Goal: Information Seeking & Learning: Learn about a topic

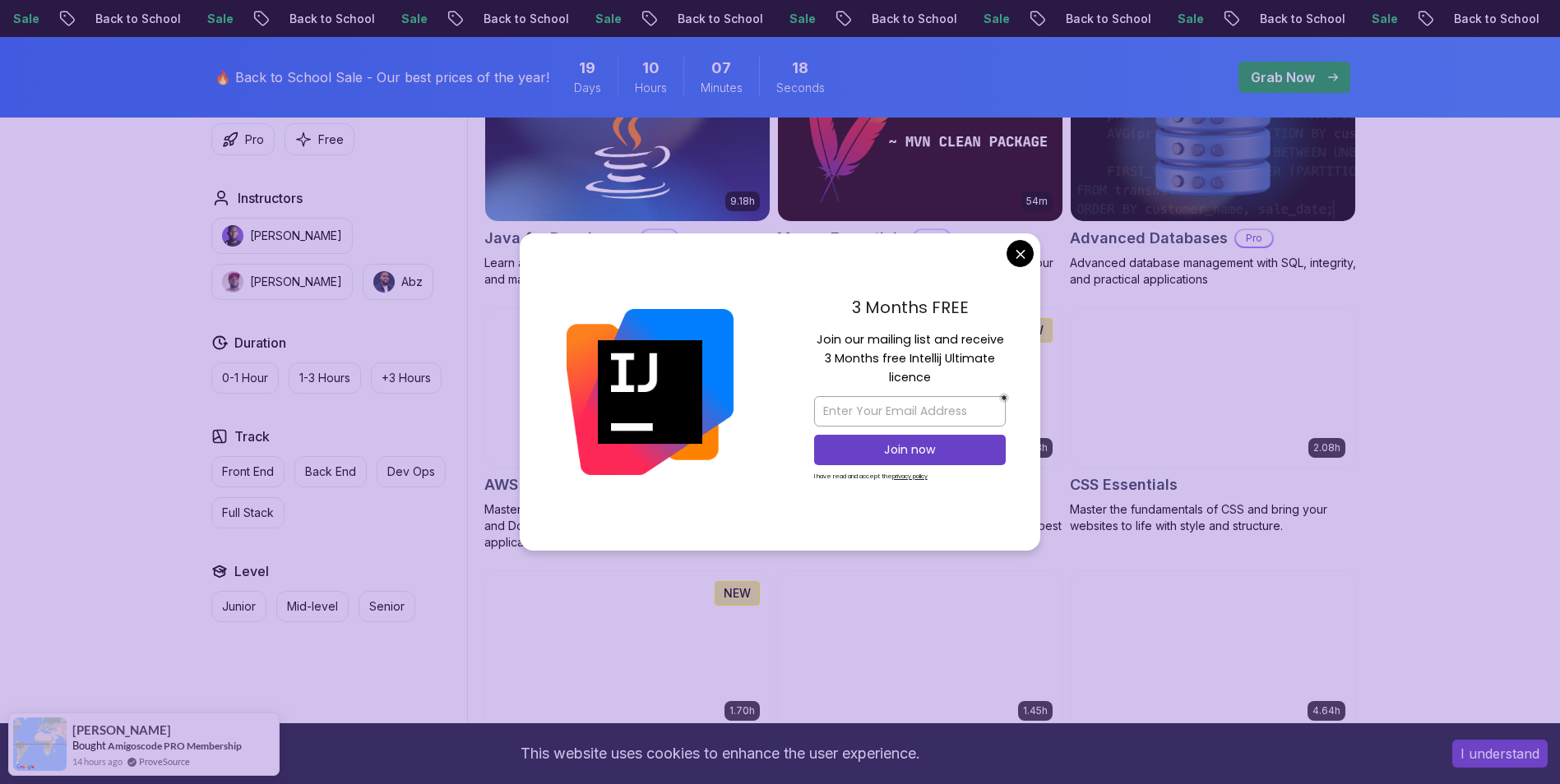
scroll to position [1233, 0]
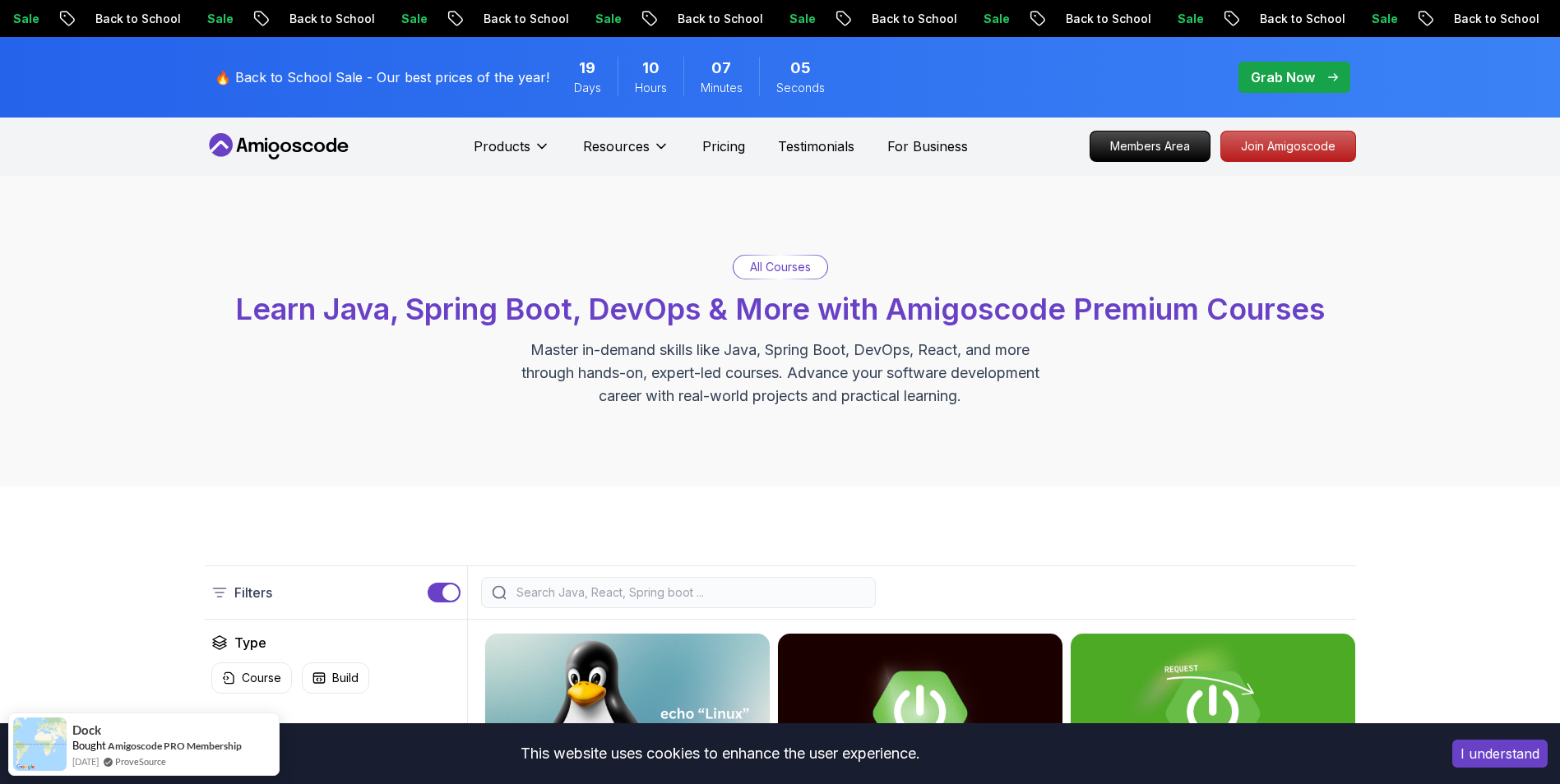
scroll to position [0, 0]
click at [783, 268] on p "All Courses" at bounding box center [780, 268] width 61 height 17
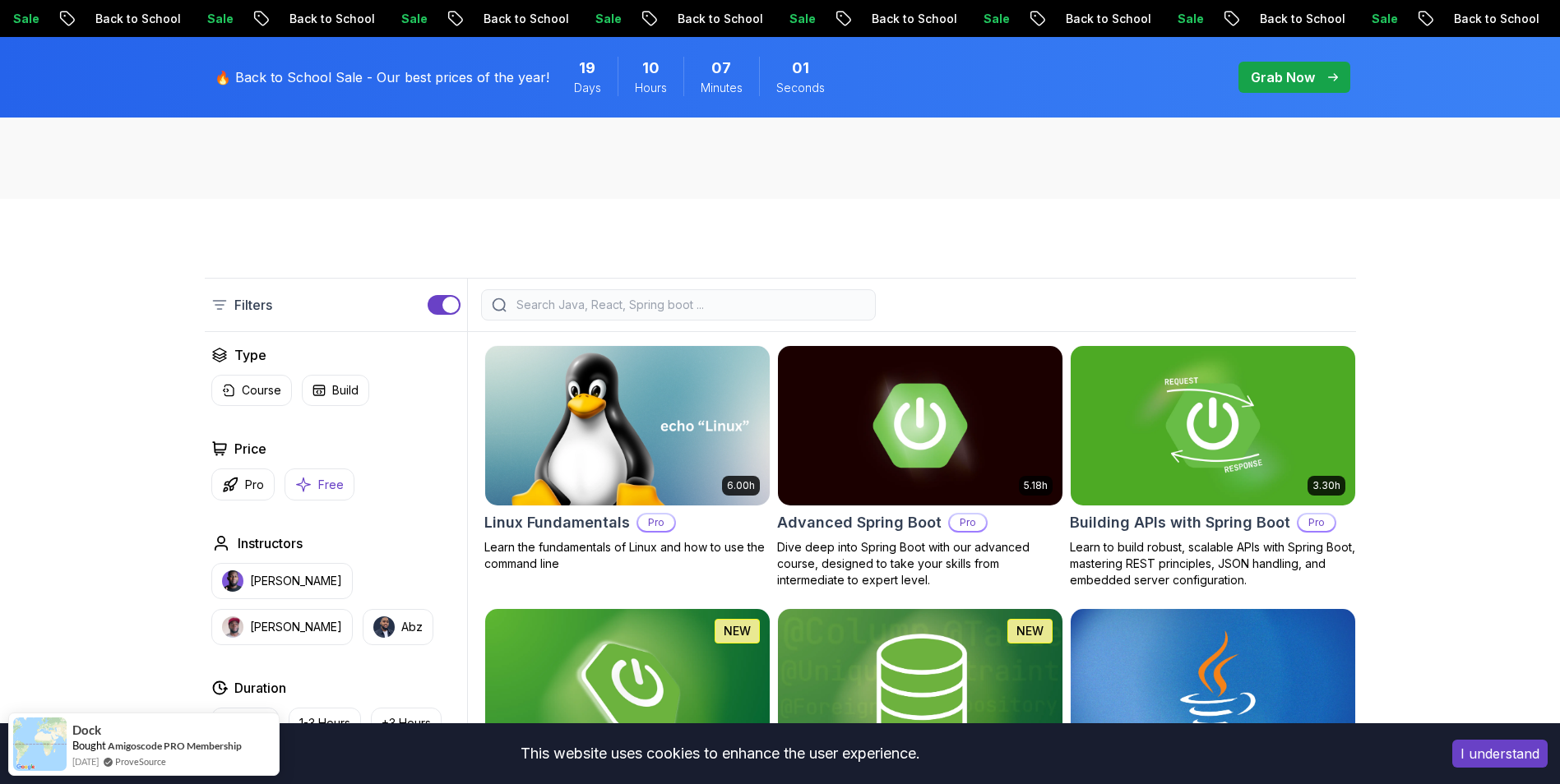
scroll to position [329, 0]
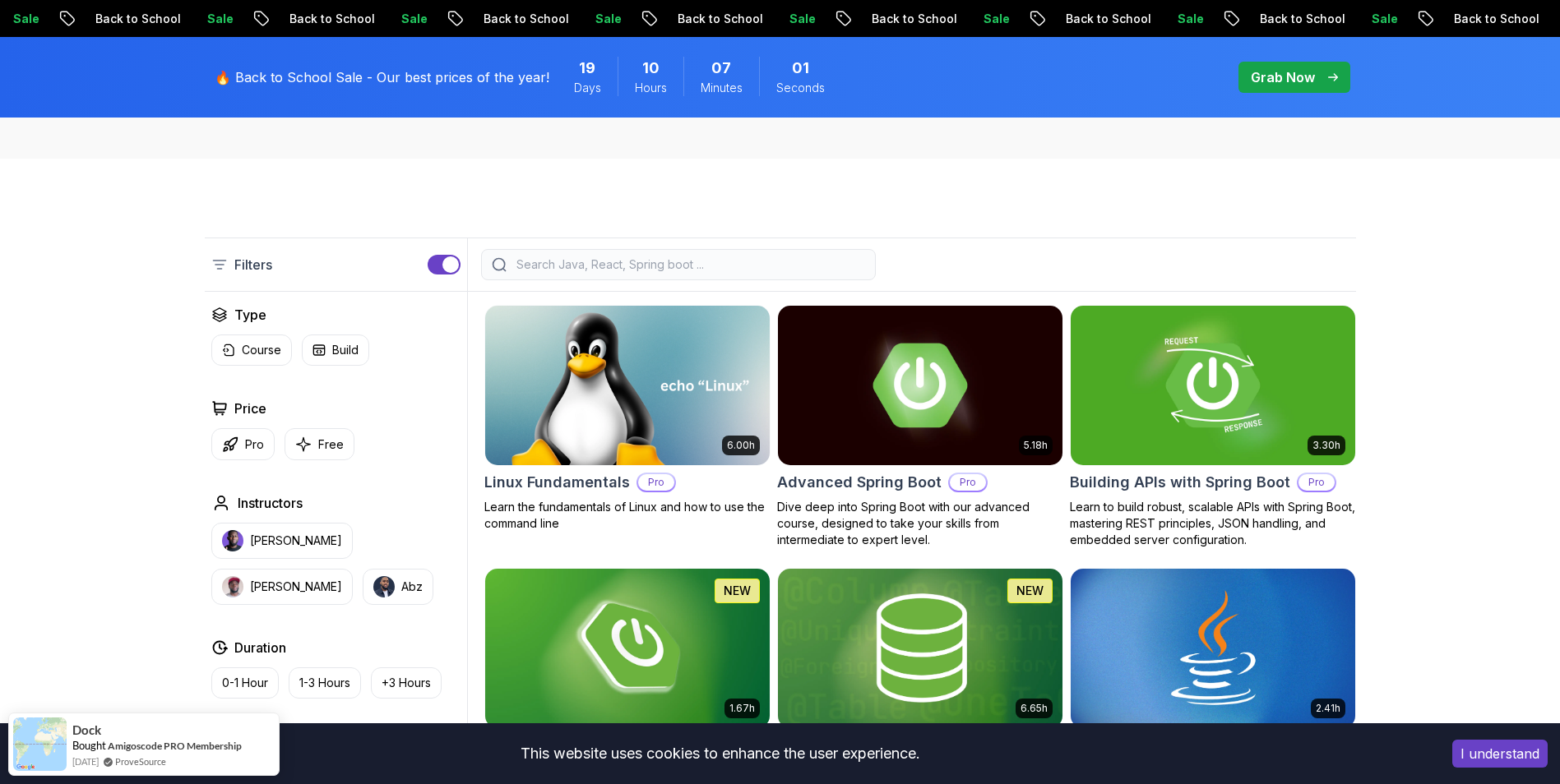
click at [294, 268] on div "Filters" at bounding box center [336, 264] width 263 height 52
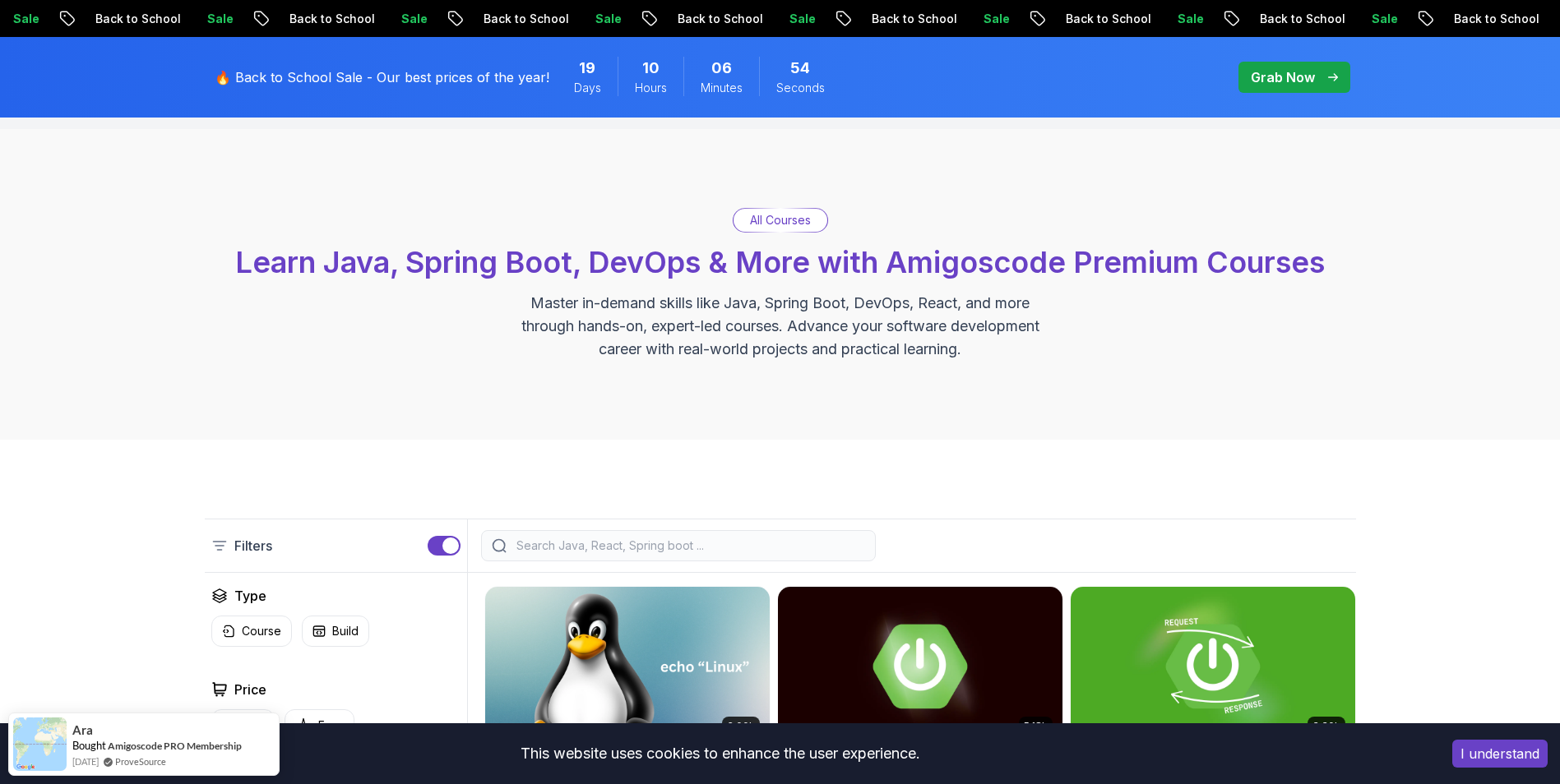
scroll to position [0, 0]
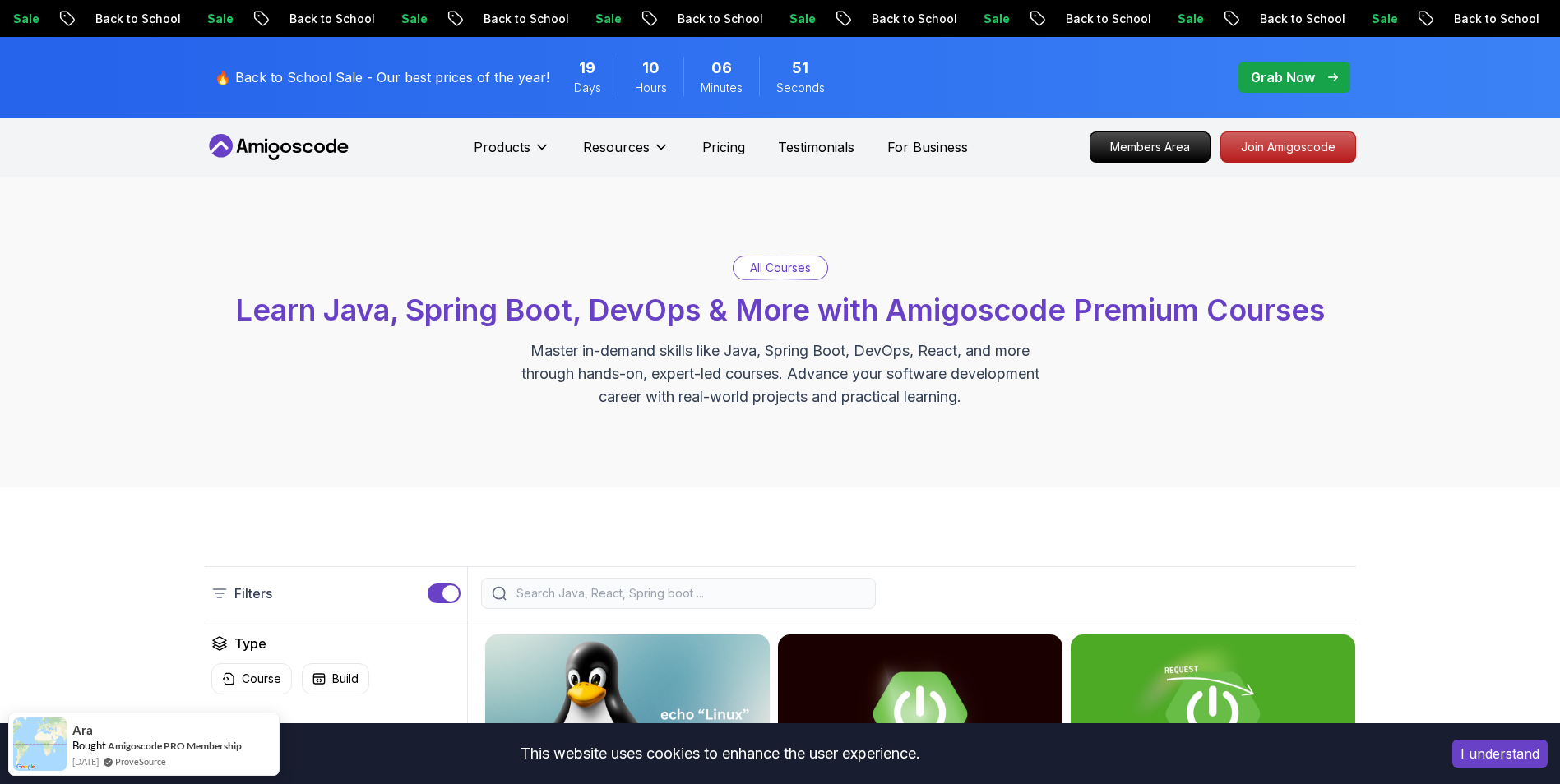
click at [712, 598] on input "search" at bounding box center [689, 594] width 352 height 17
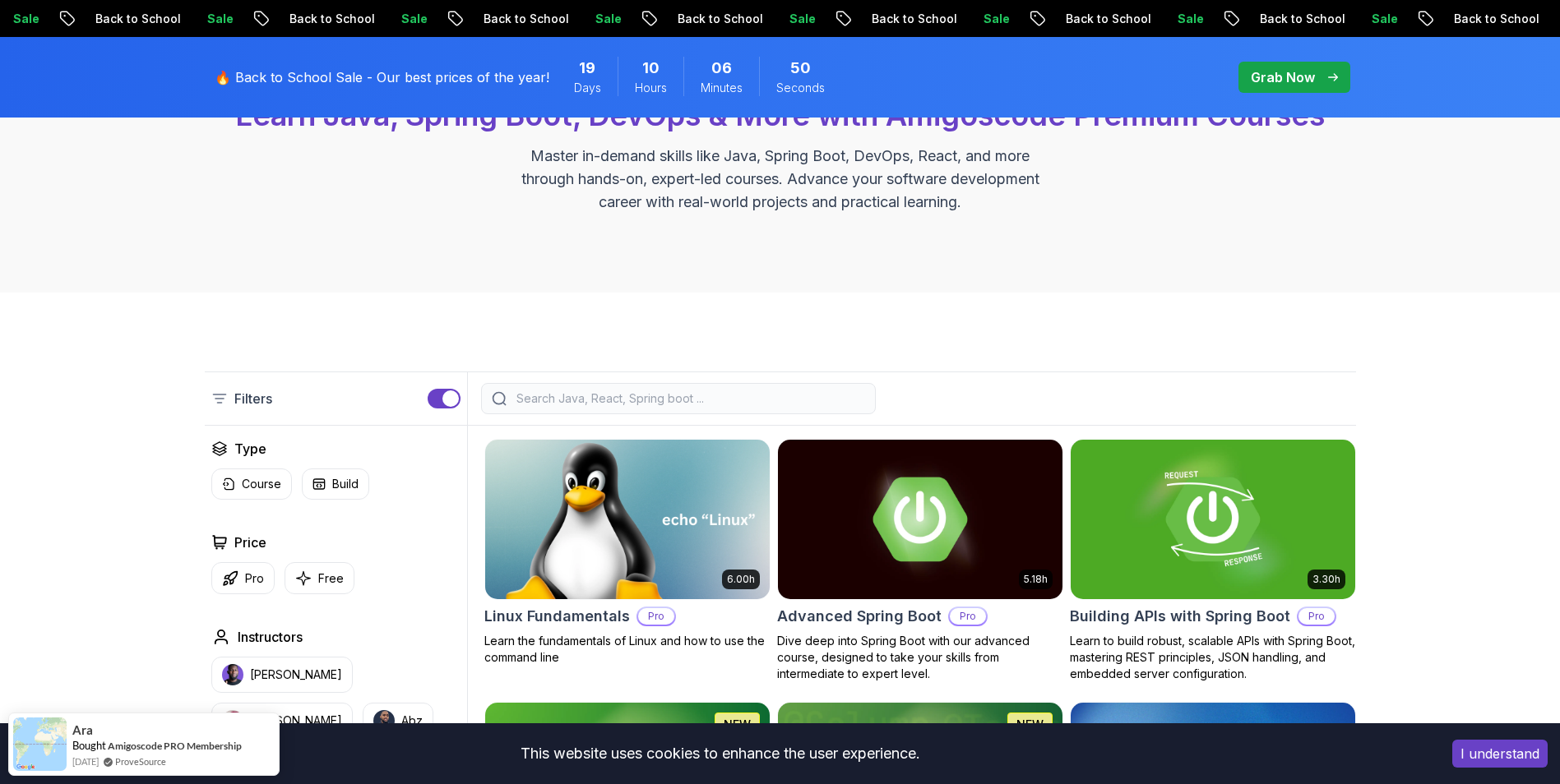
scroll to position [246, 0]
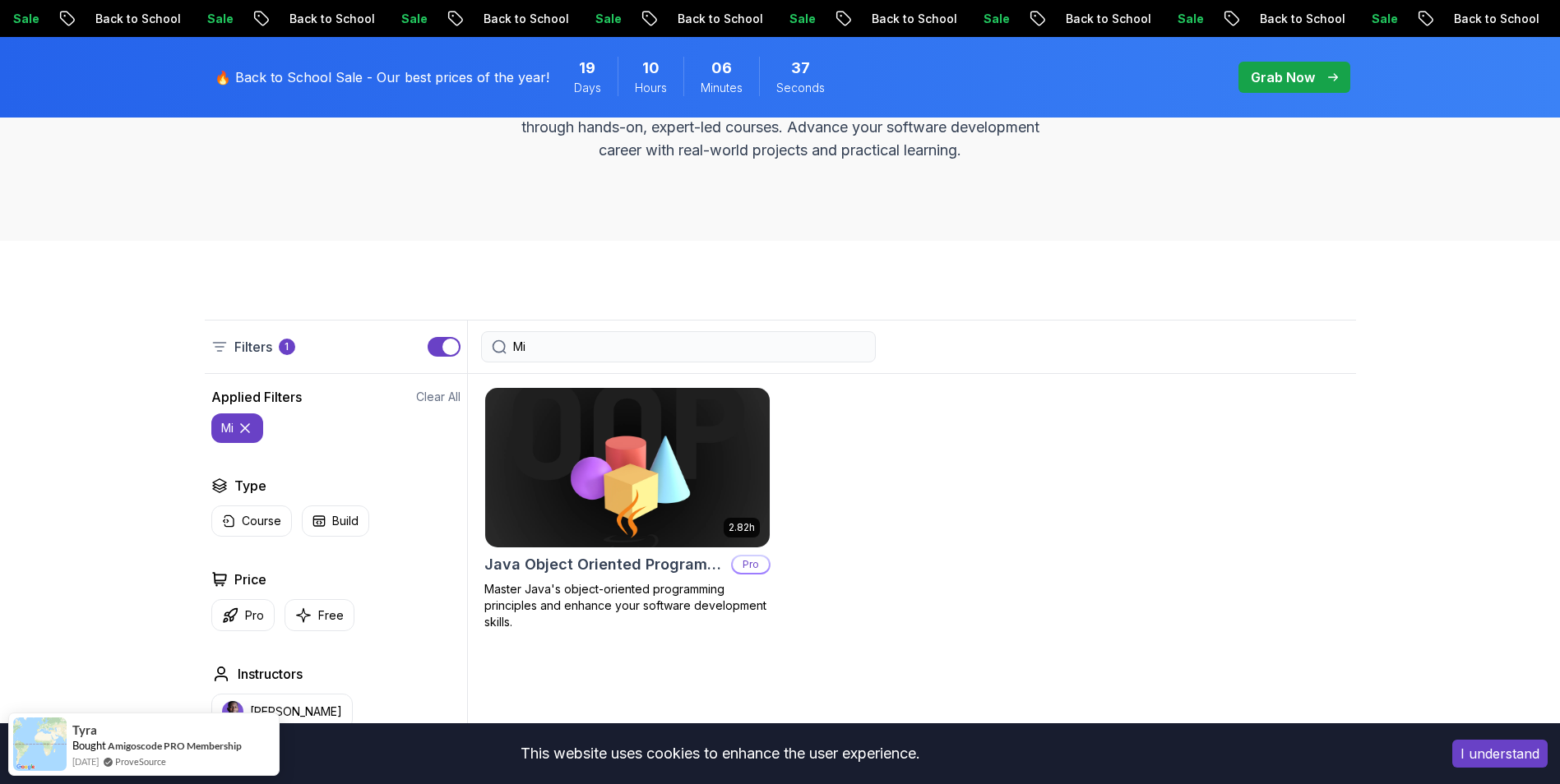
type input "M"
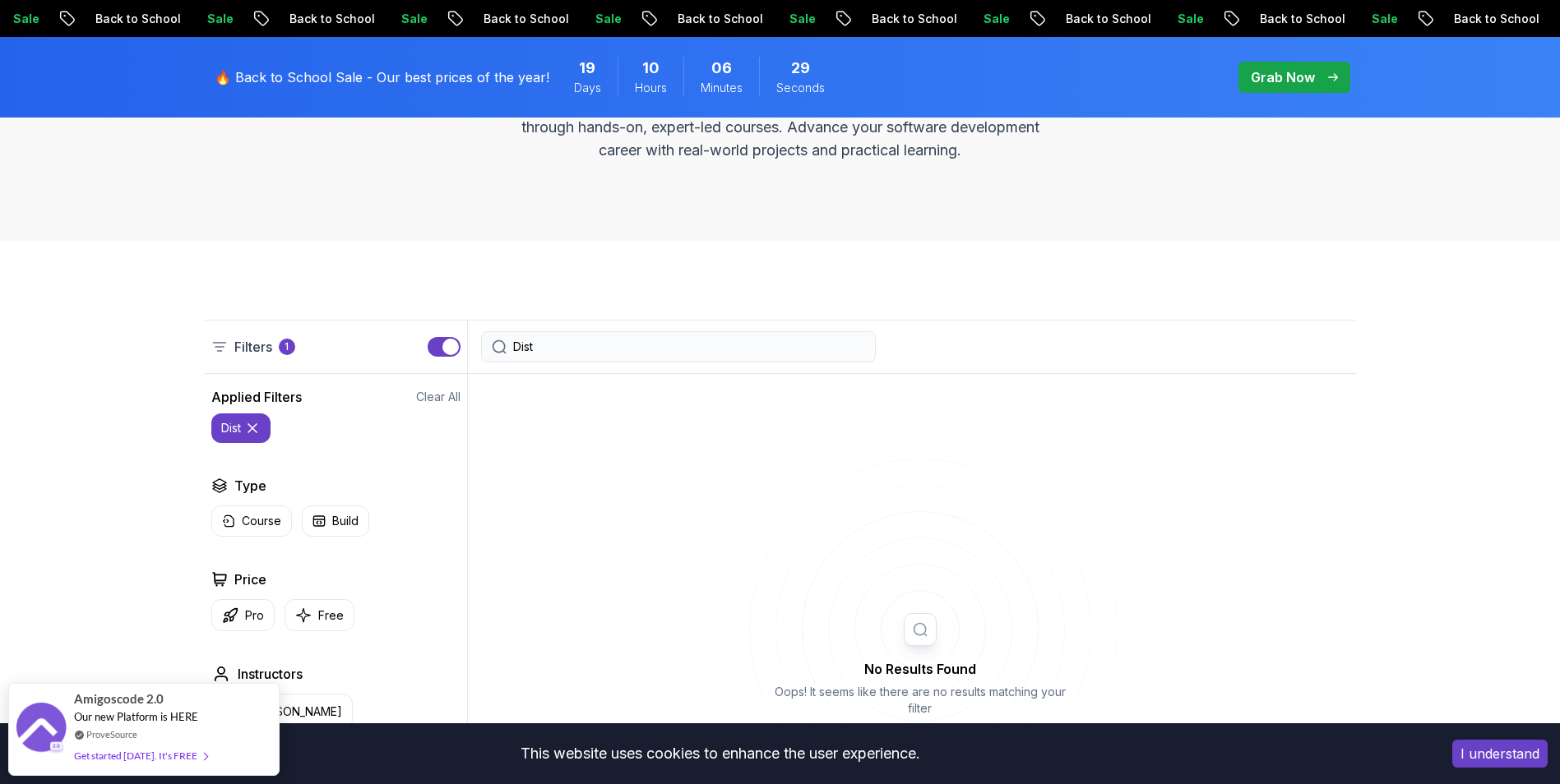
type input "Distr"
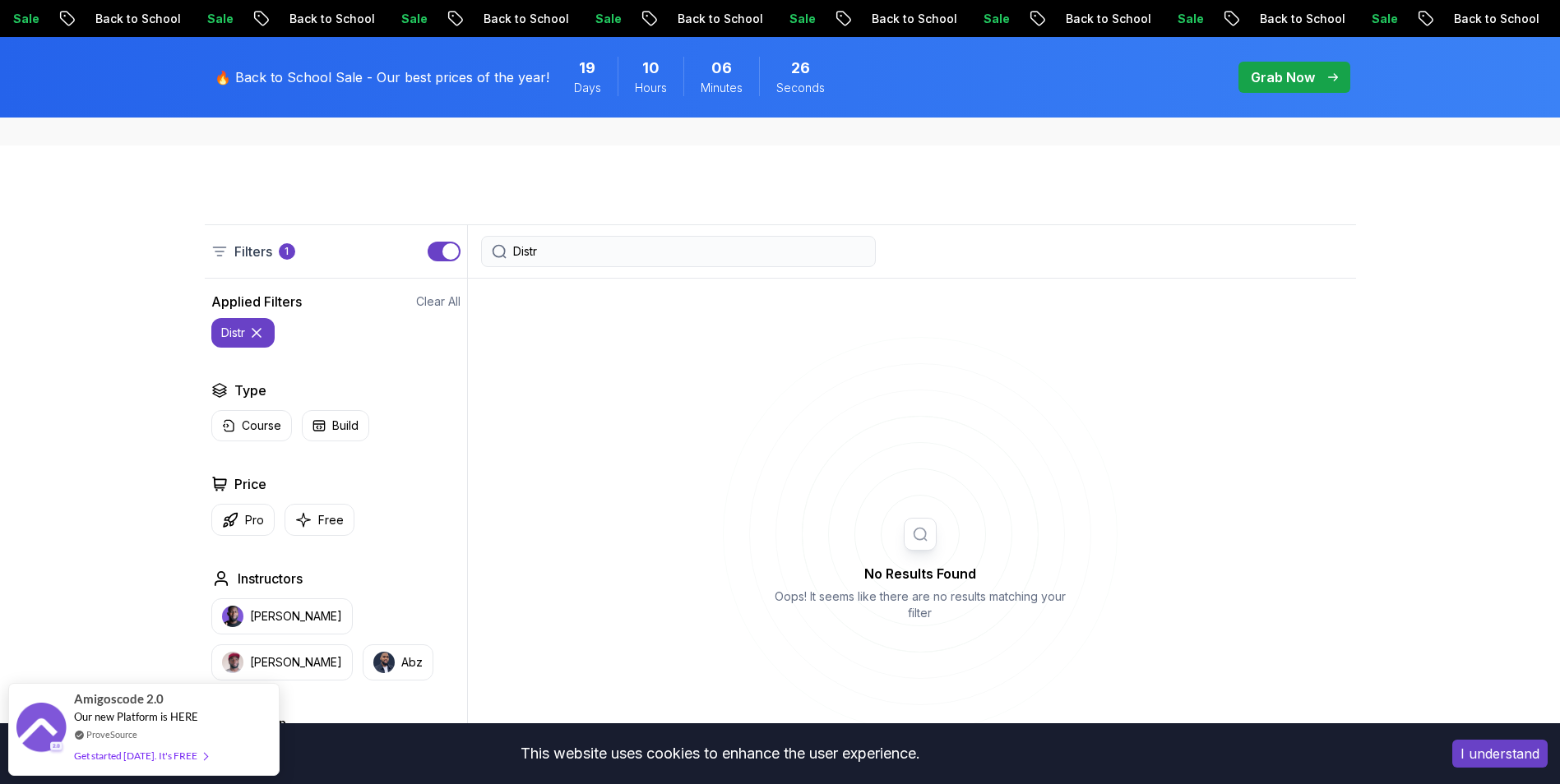
scroll to position [246, 0]
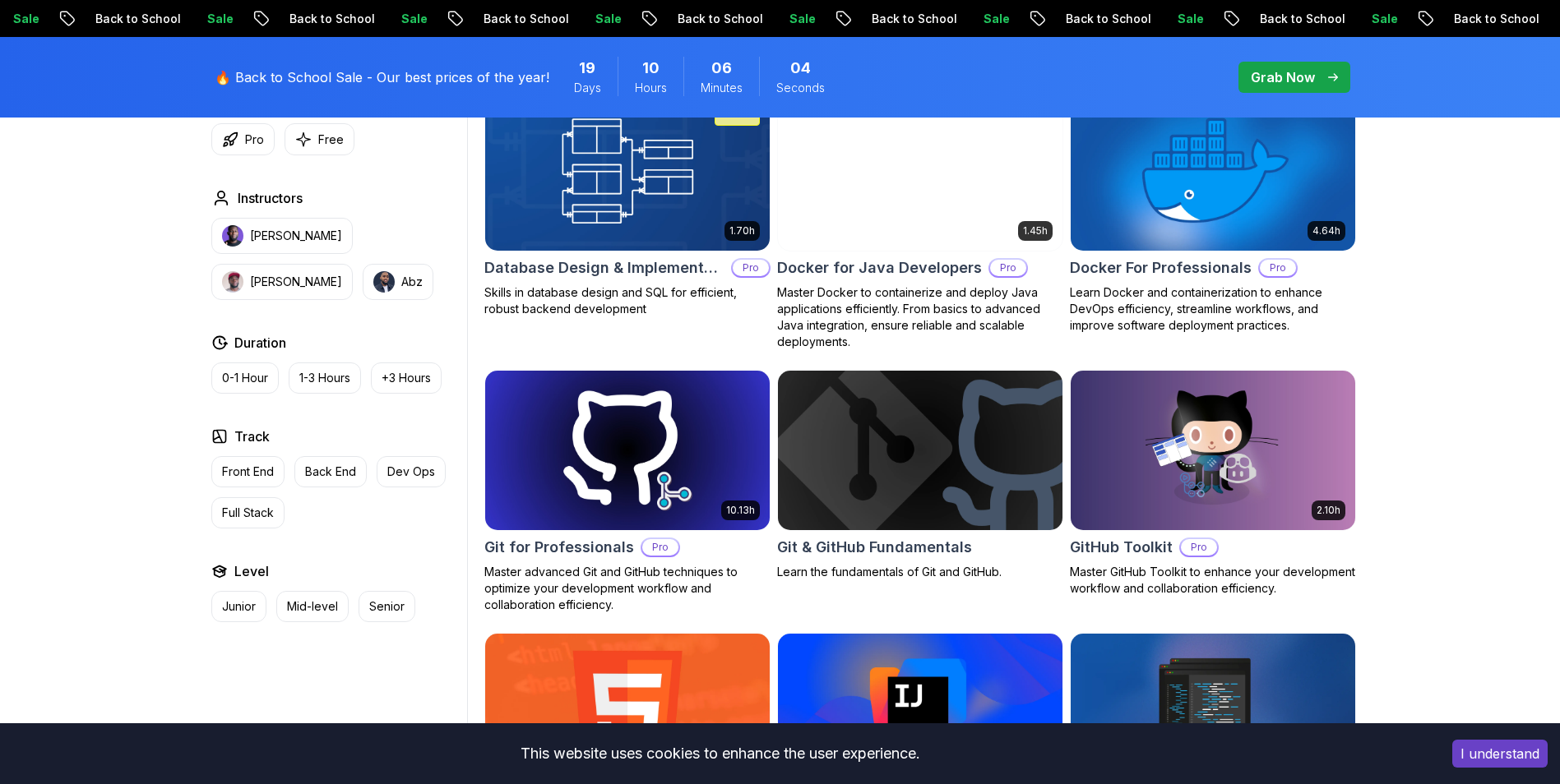
scroll to position [1479, 0]
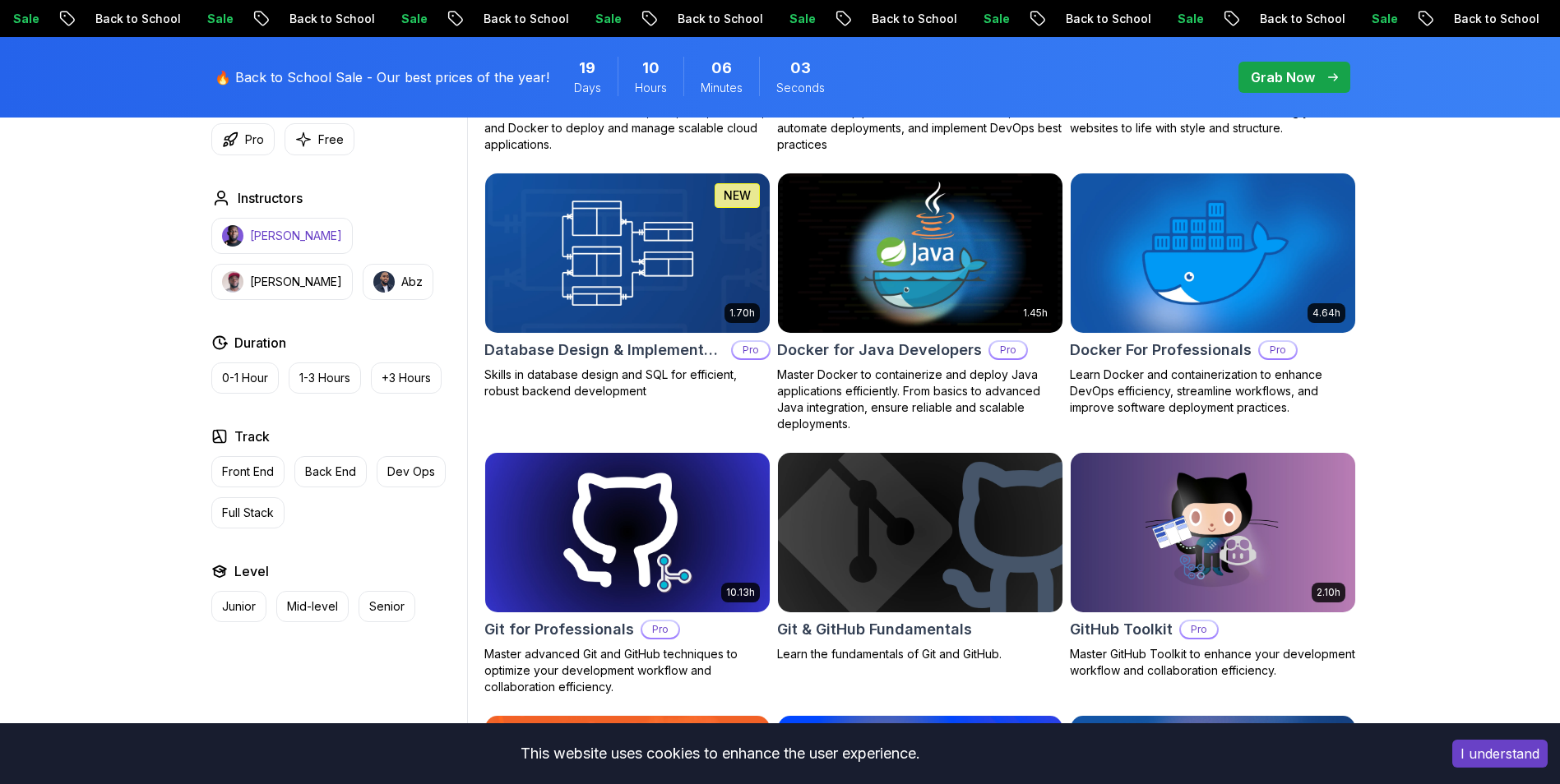
click at [234, 234] on img "button" at bounding box center [233, 236] width 21 height 21
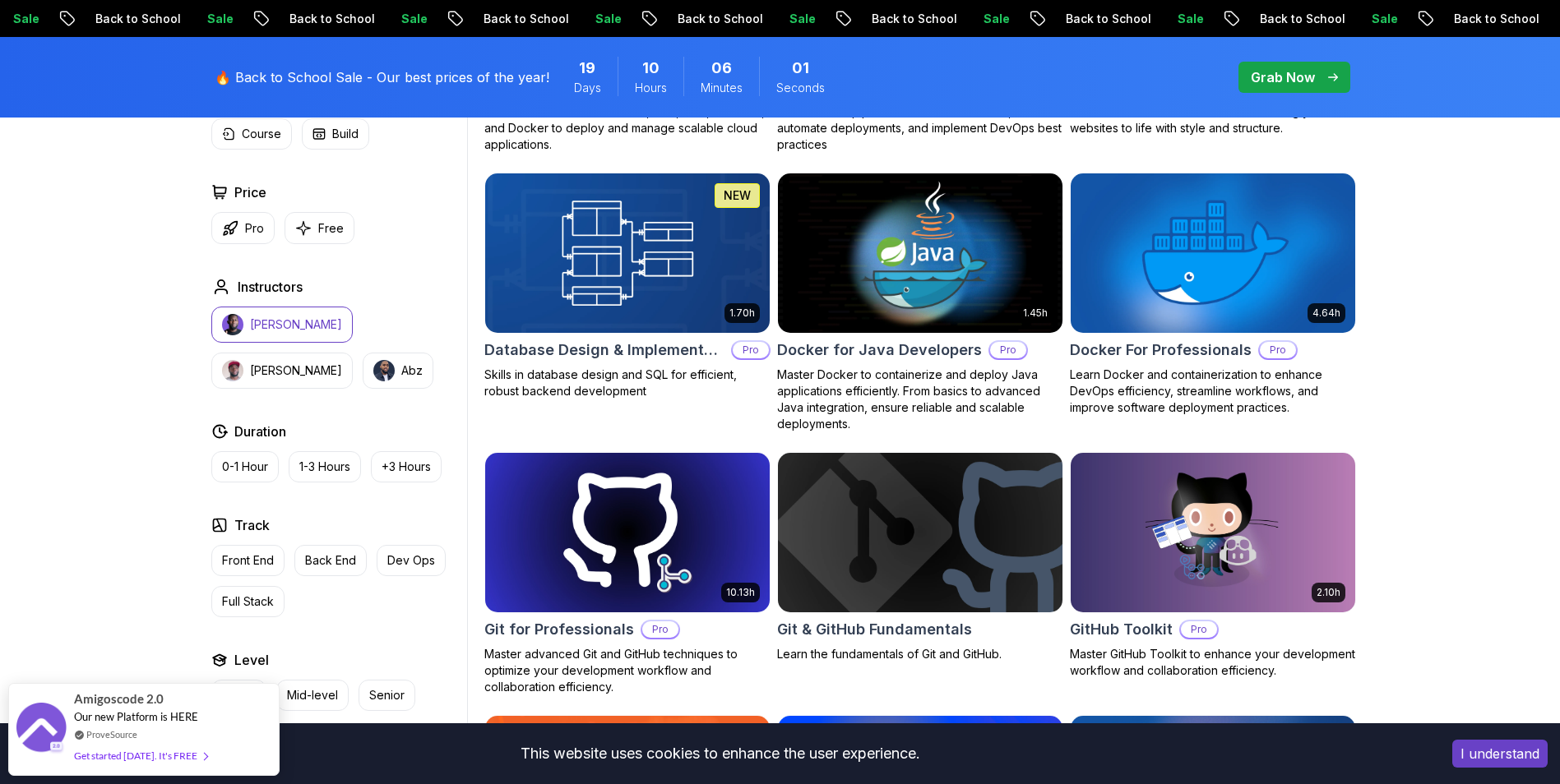
click at [250, 322] on p "[PERSON_NAME]" at bounding box center [296, 324] width 92 height 17
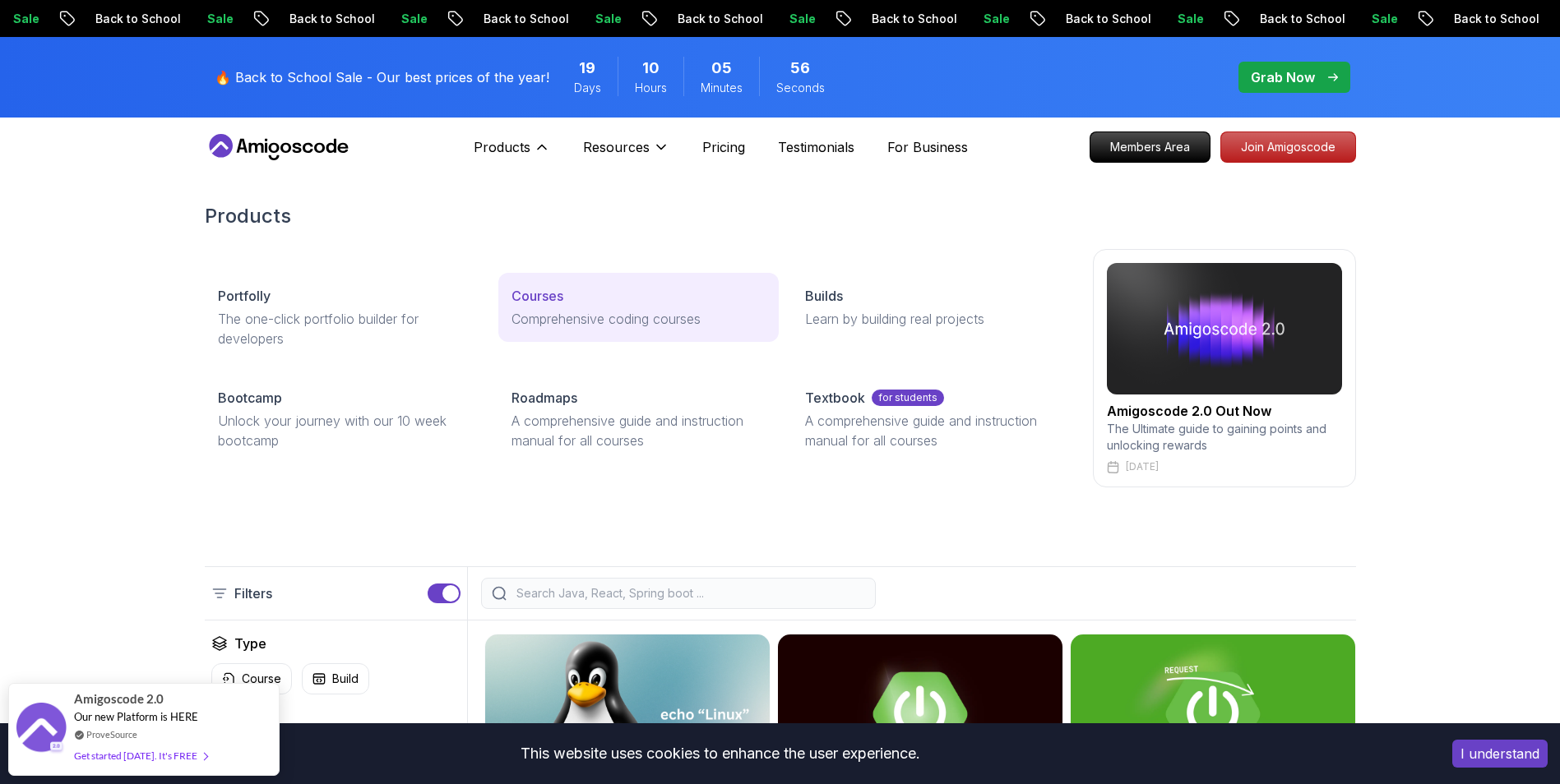
click at [563, 303] on p "Courses" at bounding box center [537, 296] width 51 height 19
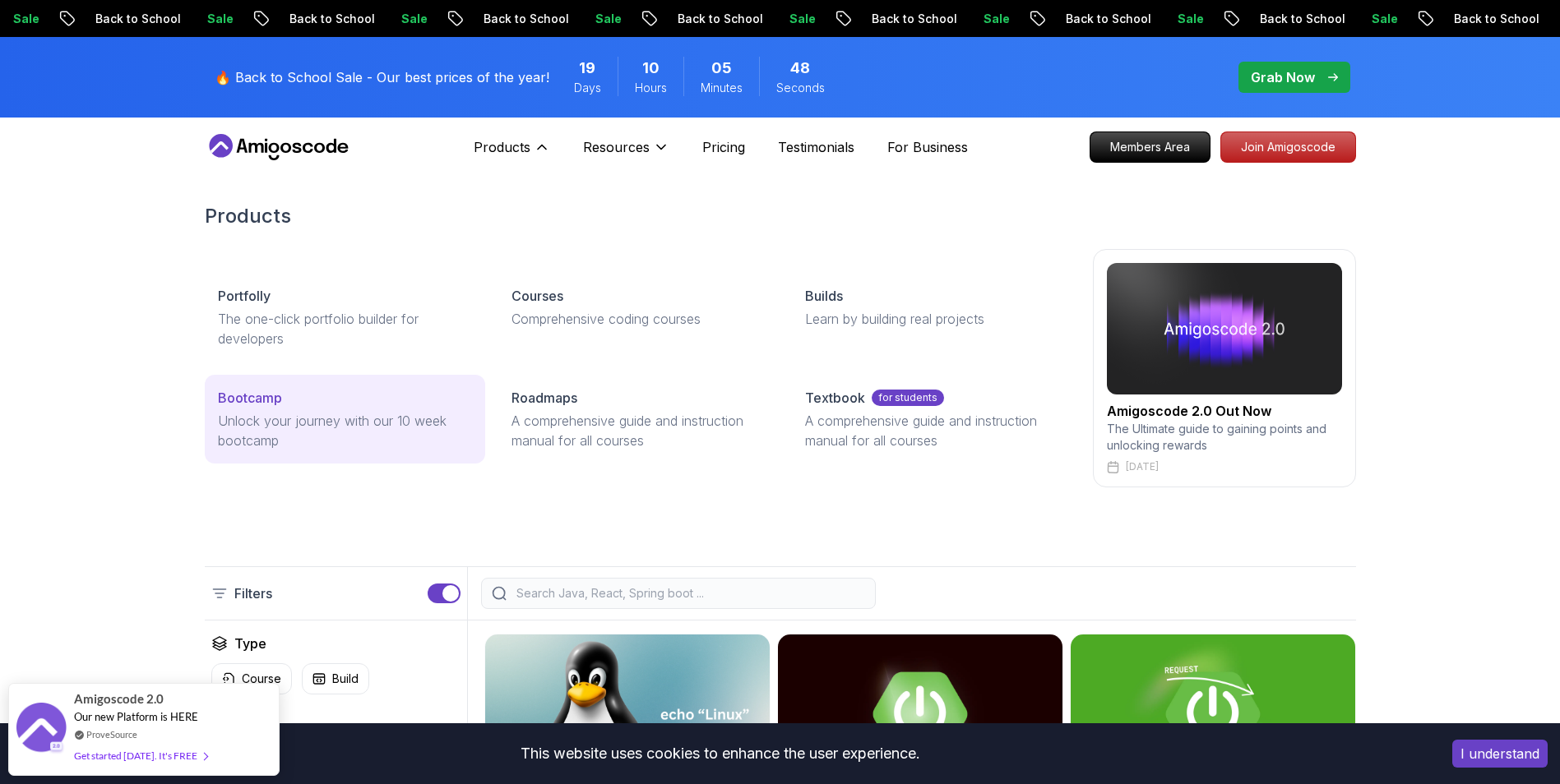
click at [373, 416] on p "Unlock your journey with our 10 week bootcamp" at bounding box center [345, 431] width 254 height 40
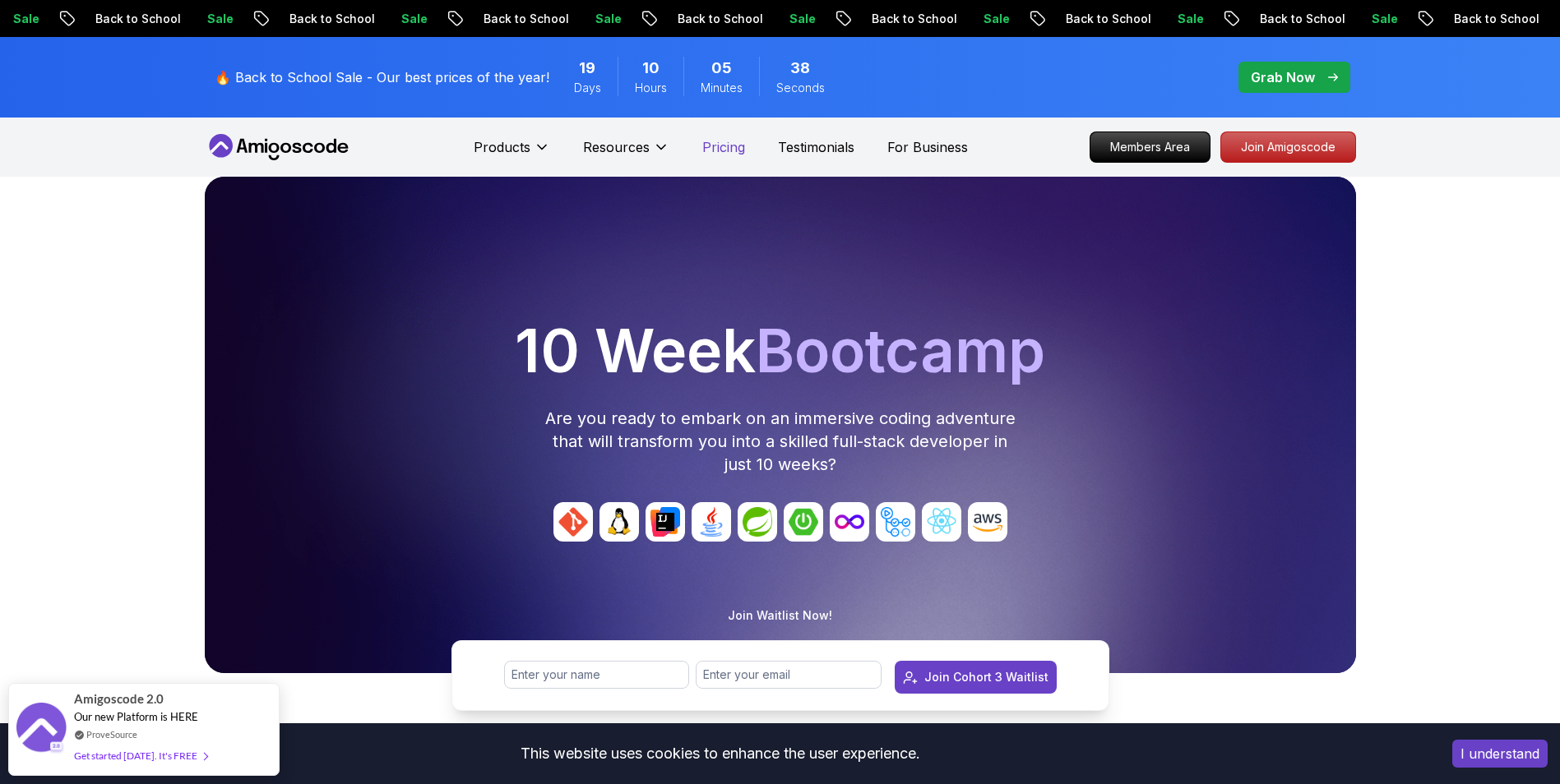
click at [727, 148] on p "Pricing" at bounding box center [723, 147] width 43 height 19
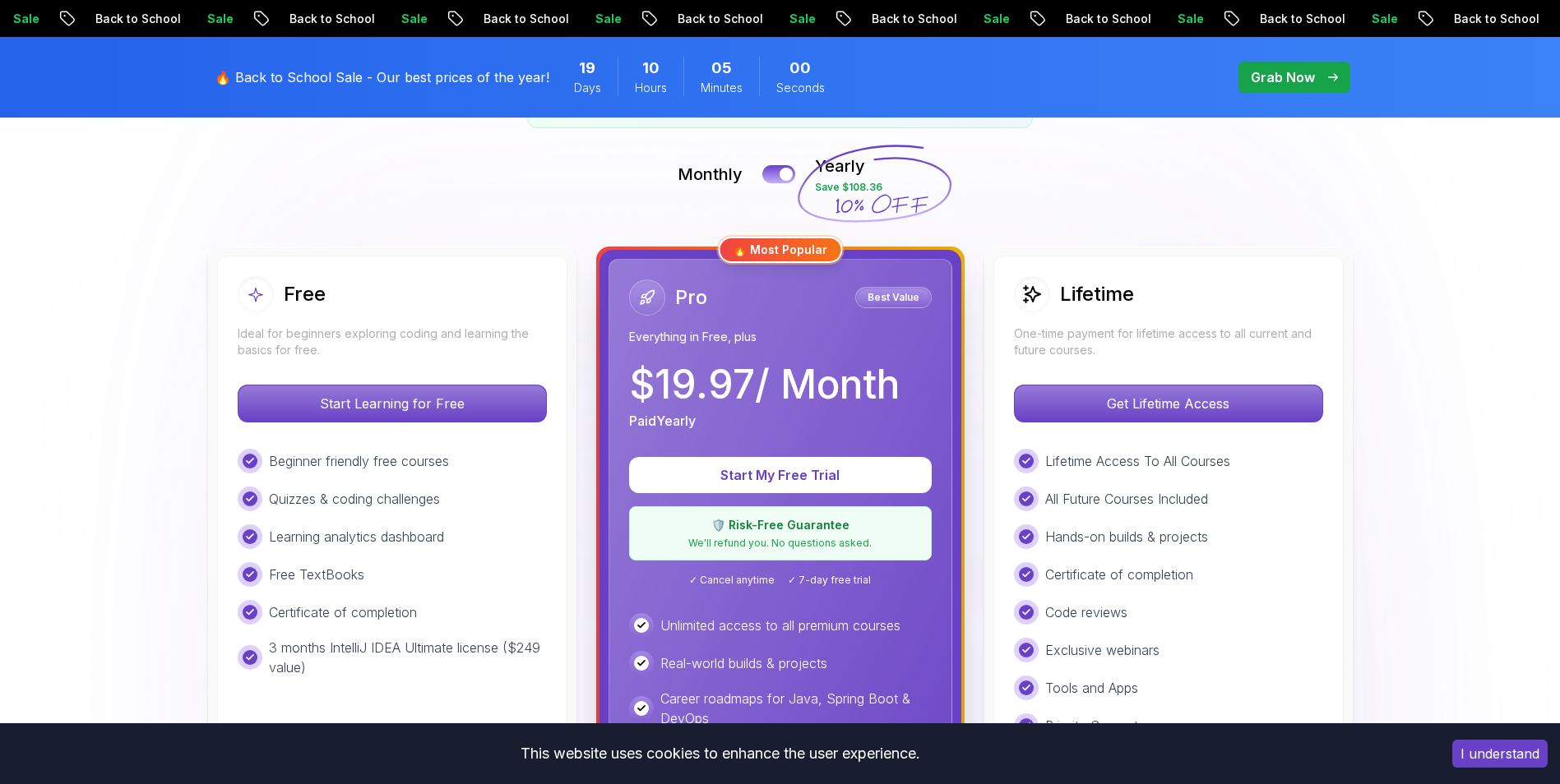
scroll to position [329, 0]
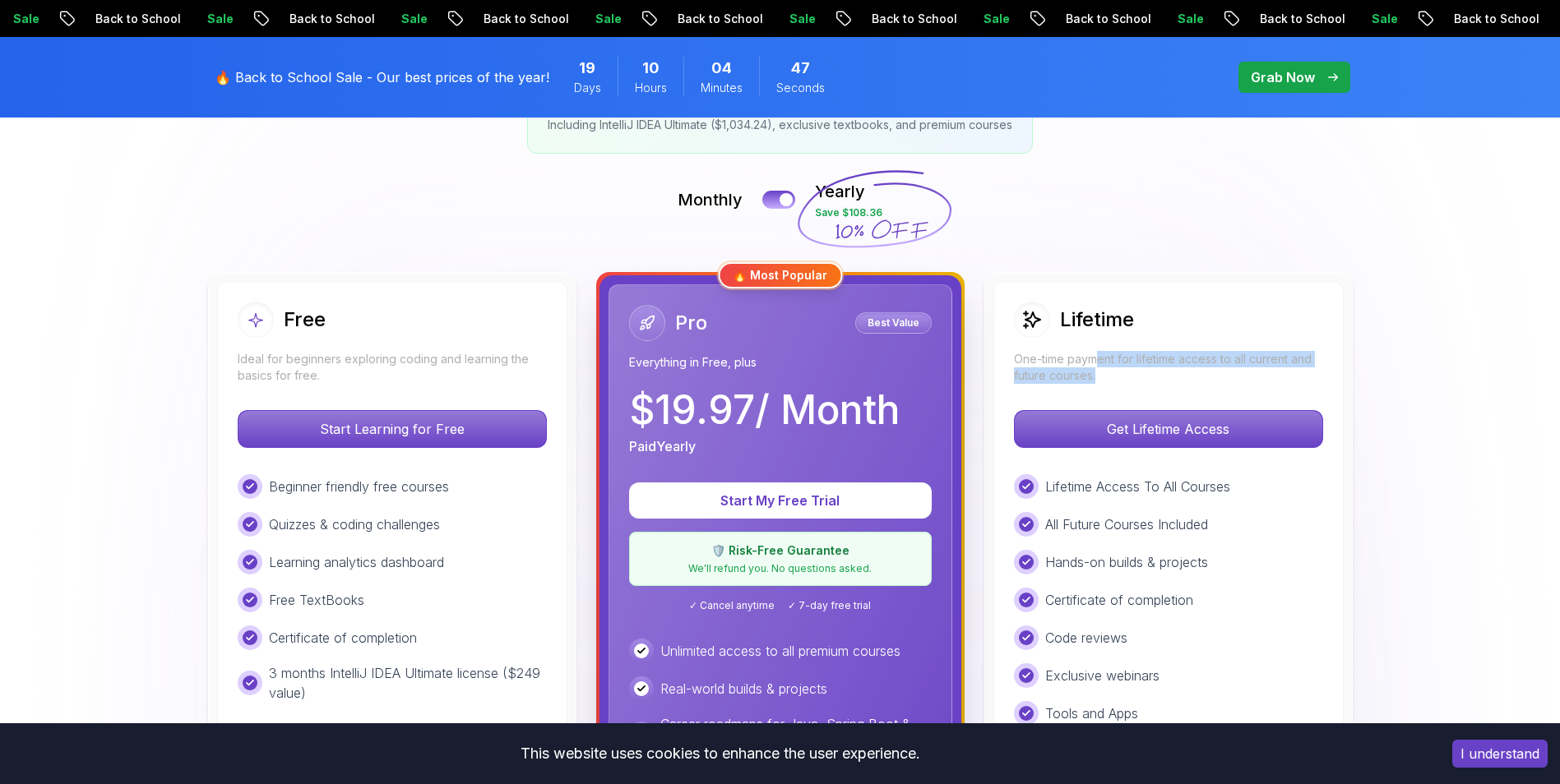
drag, startPoint x: 1093, startPoint y: 359, endPoint x: 1197, endPoint y: 375, distance: 105.2
click at [1197, 375] on p "One-time payment for lifetime access to all current and future courses." at bounding box center [1168, 367] width 309 height 33
click at [787, 384] on div "Pro Best Value Everything in Free, plus $ 19.97 / Month Paid Yearly" at bounding box center [780, 380] width 302 height 151
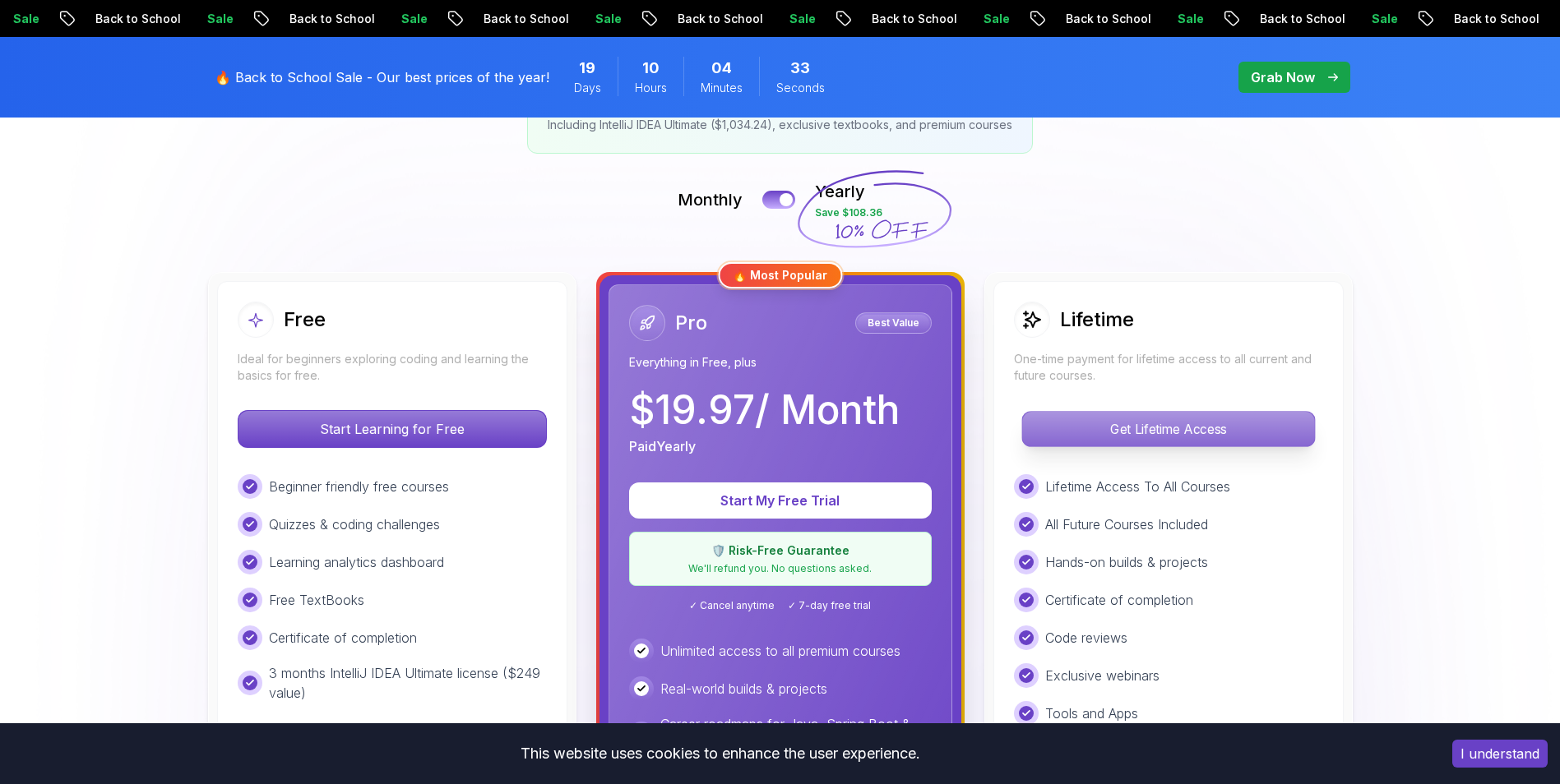
click at [1150, 431] on p "Get Lifetime Access" at bounding box center [1167, 429] width 292 height 35
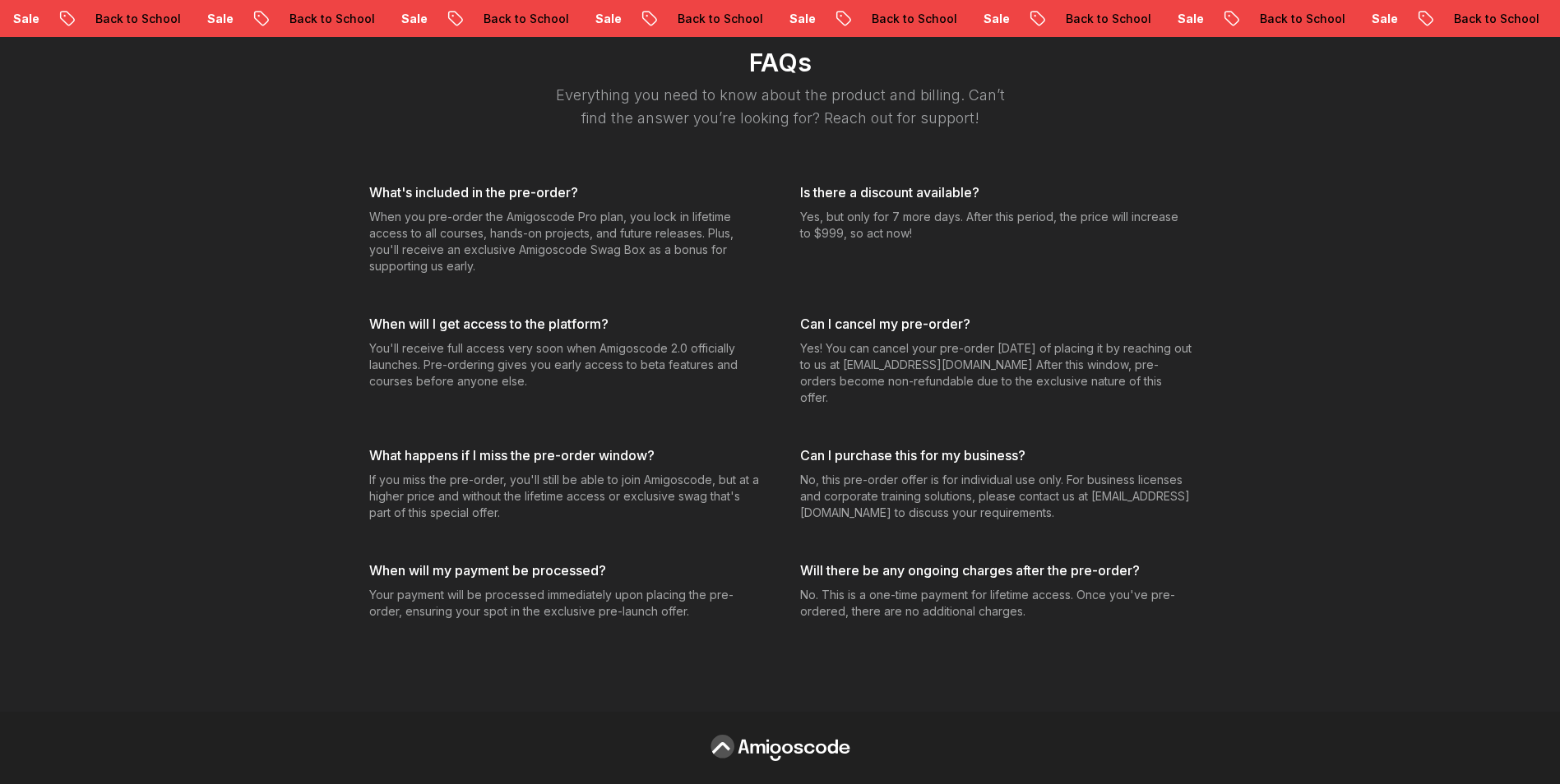
scroll to position [5755, 0]
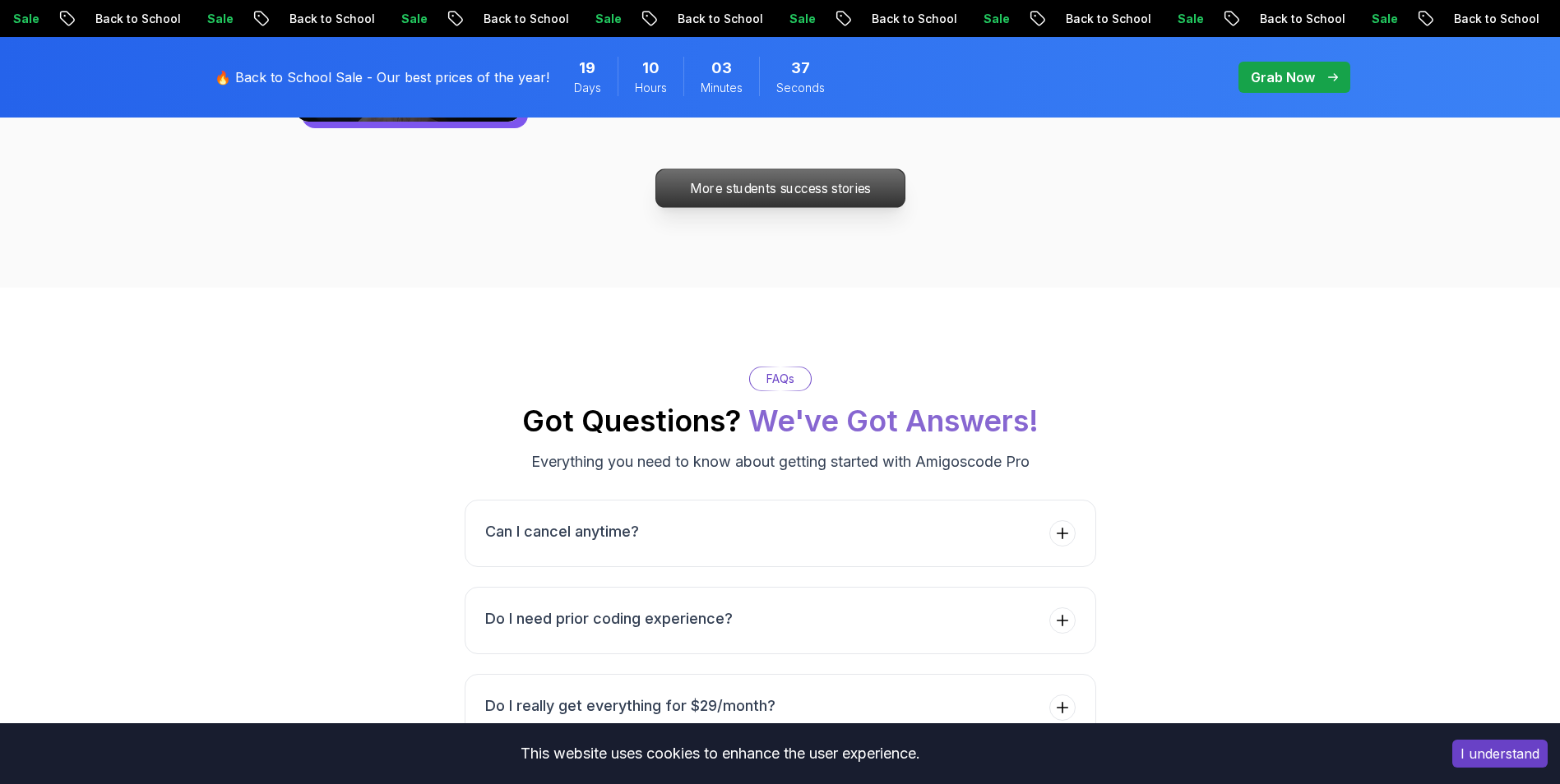
scroll to position [5502, 0]
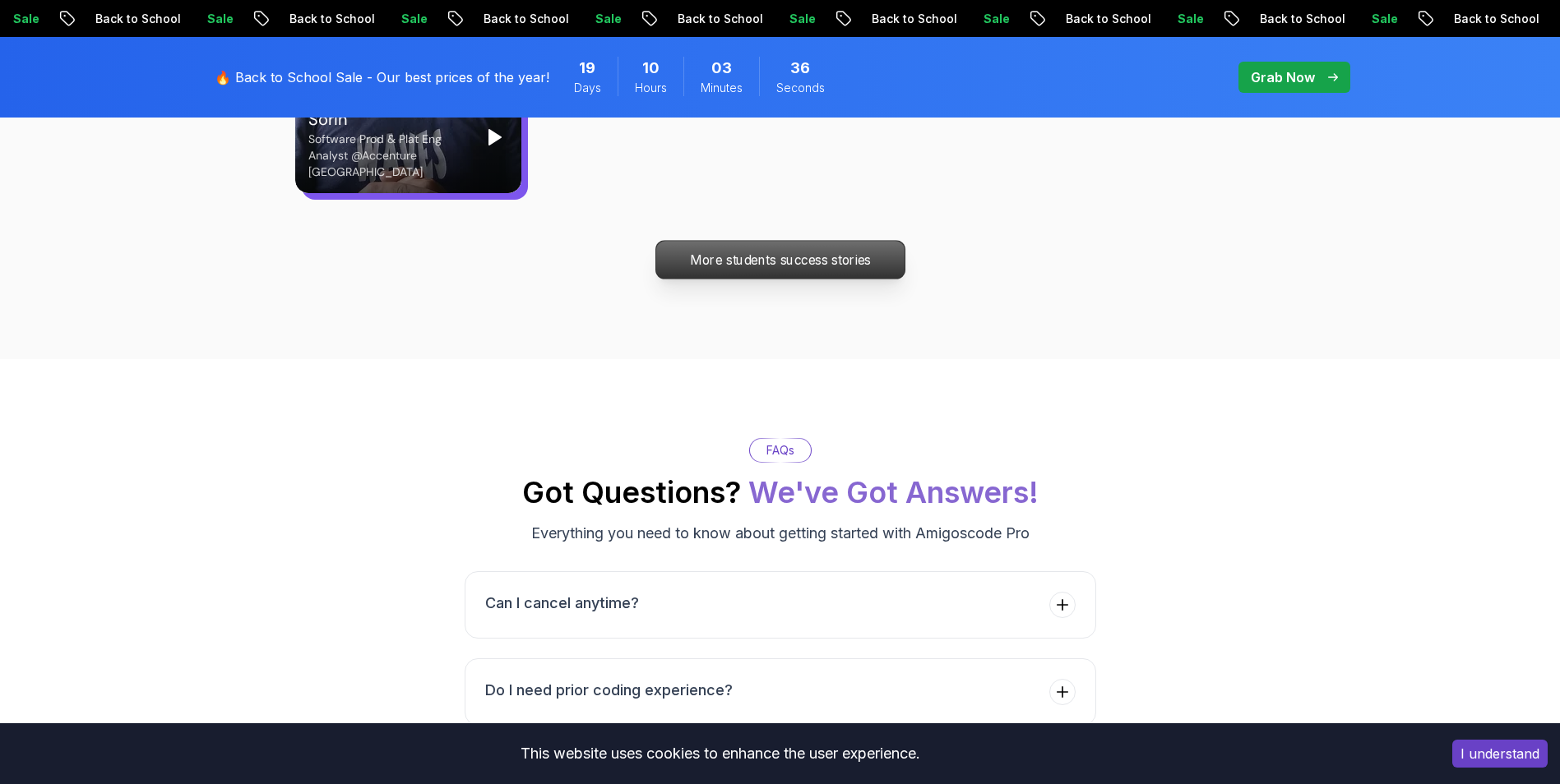
click at [770, 241] on p "More students success stories" at bounding box center [780, 260] width 248 height 38
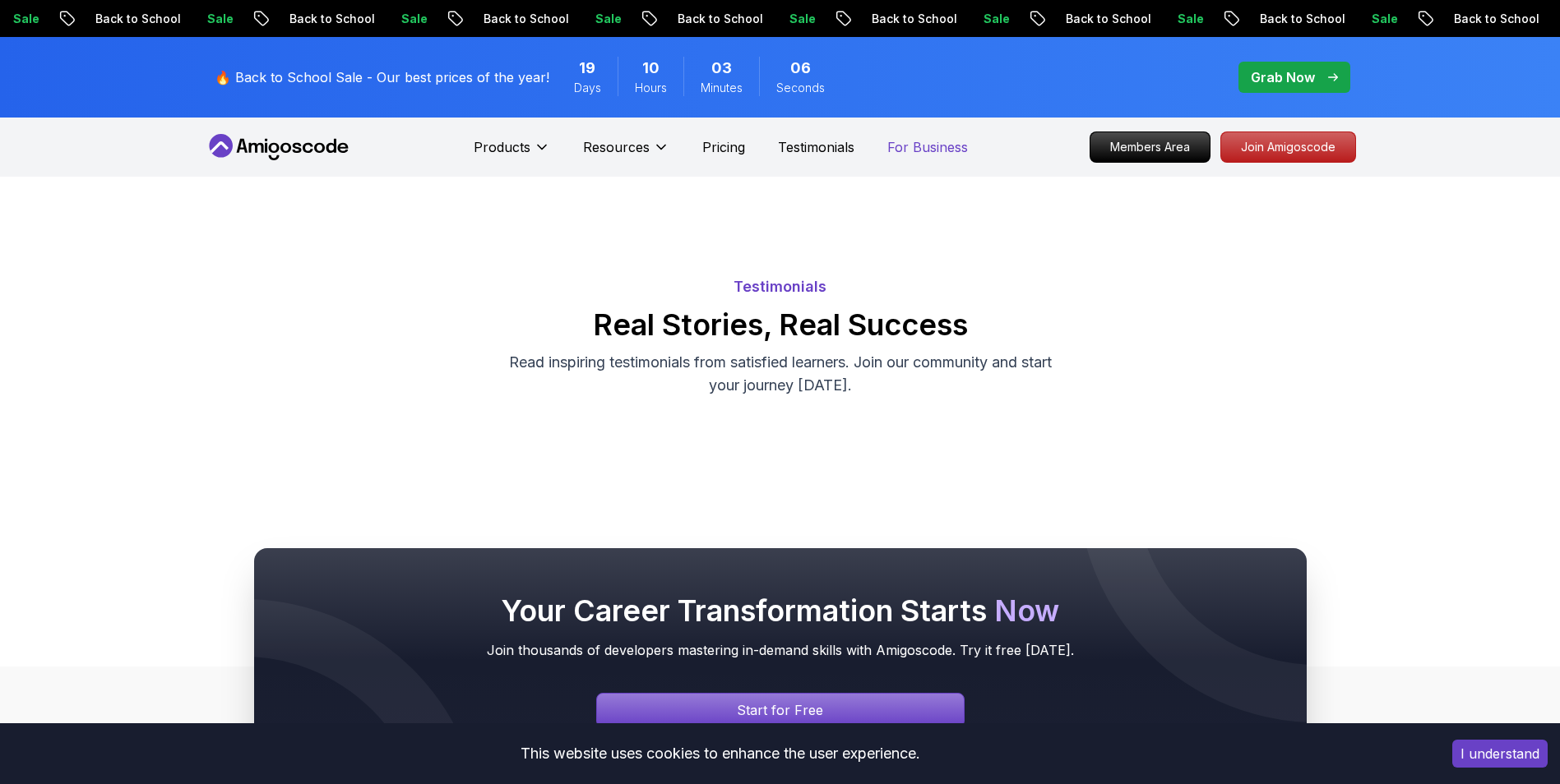
click at [932, 153] on p "For Business" at bounding box center [927, 147] width 81 height 19
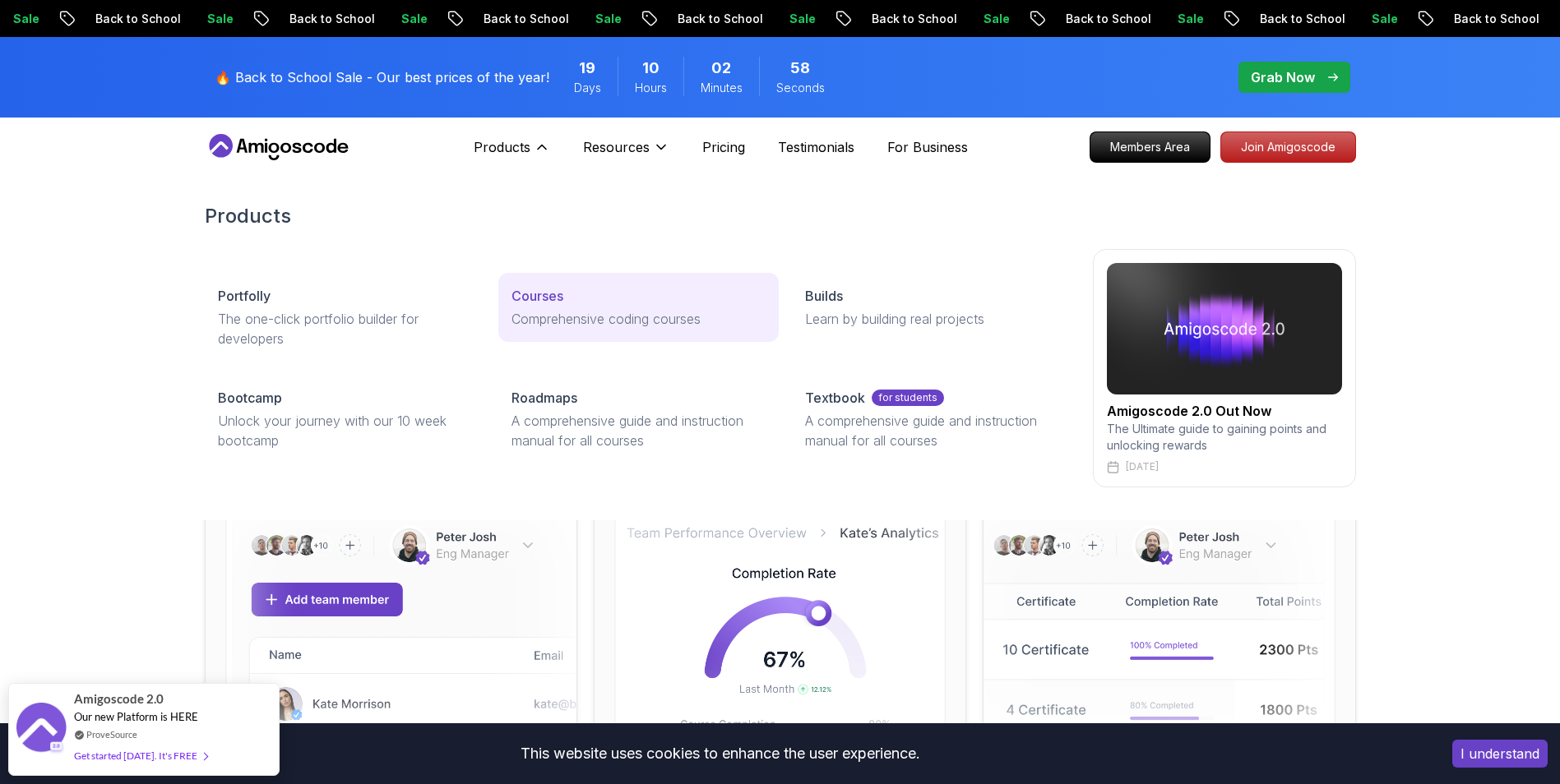
click at [557, 290] on p "Courses" at bounding box center [537, 296] width 51 height 19
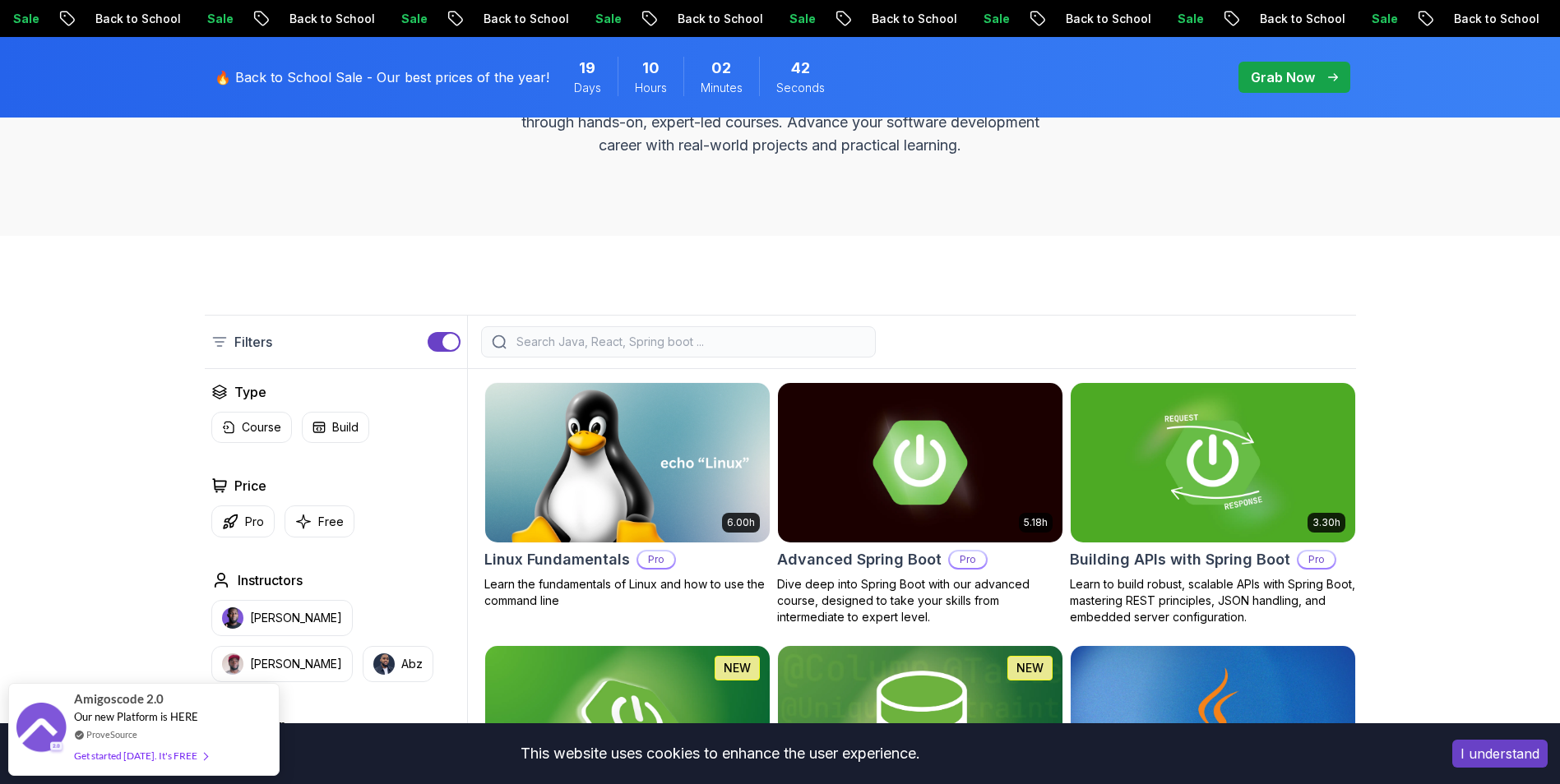
scroll to position [242, 0]
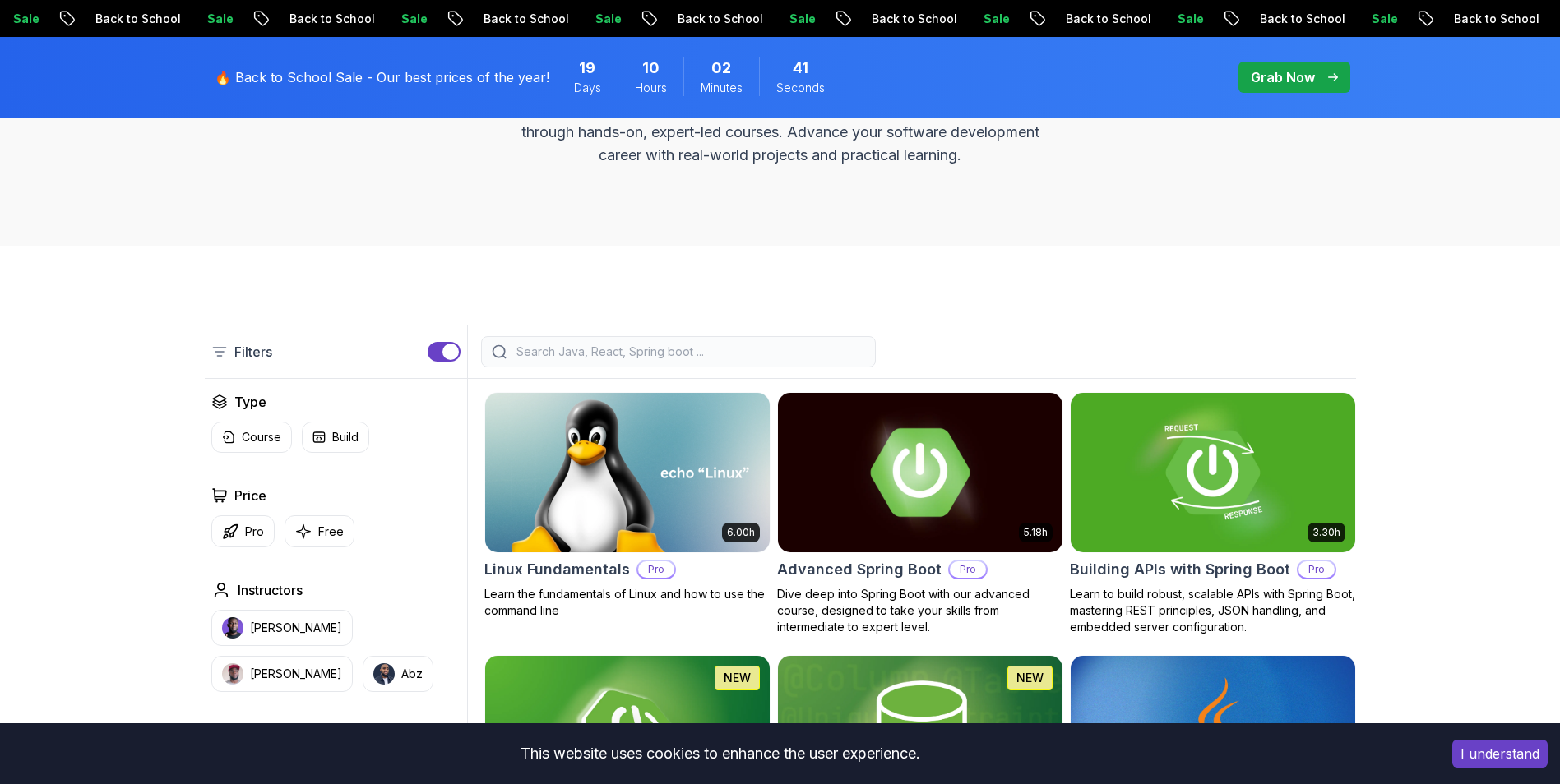
click at [888, 514] on img at bounding box center [919, 472] width 299 height 167
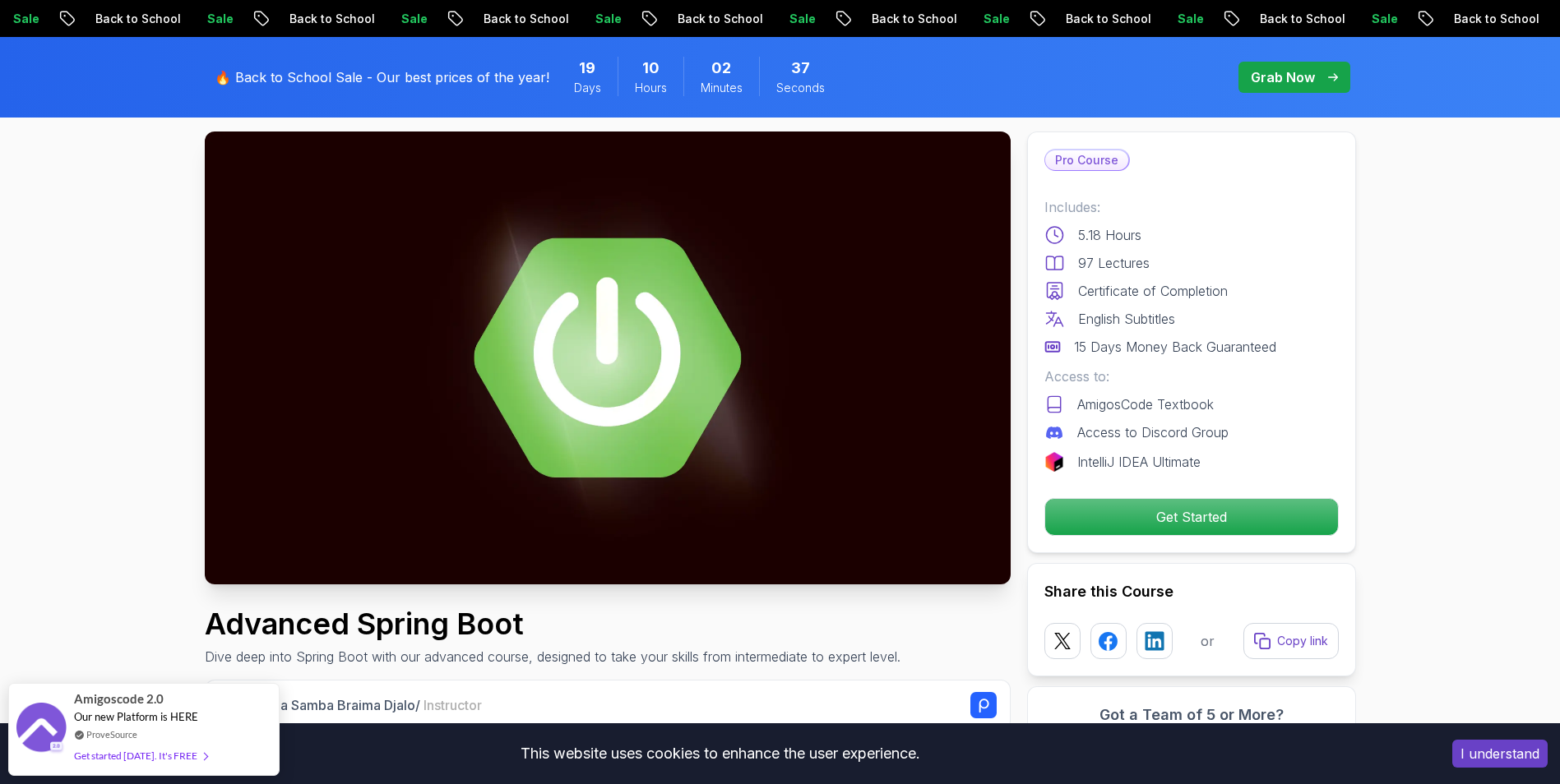
scroll to position [165, 0]
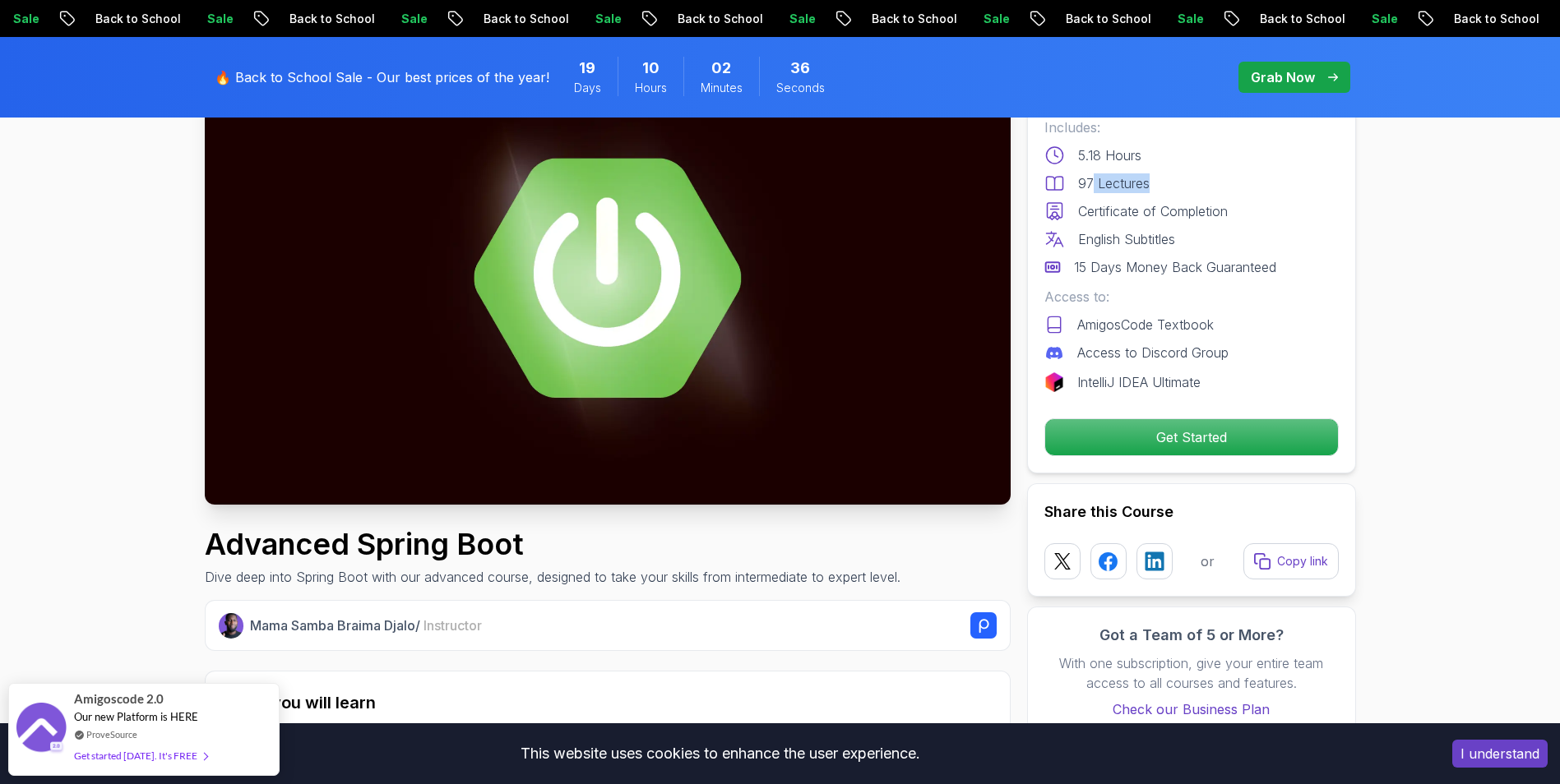
drag, startPoint x: 1092, startPoint y: 182, endPoint x: 1152, endPoint y: 182, distance: 60.0
click at [1152, 182] on div "97 Lectures" at bounding box center [1191, 183] width 294 height 19
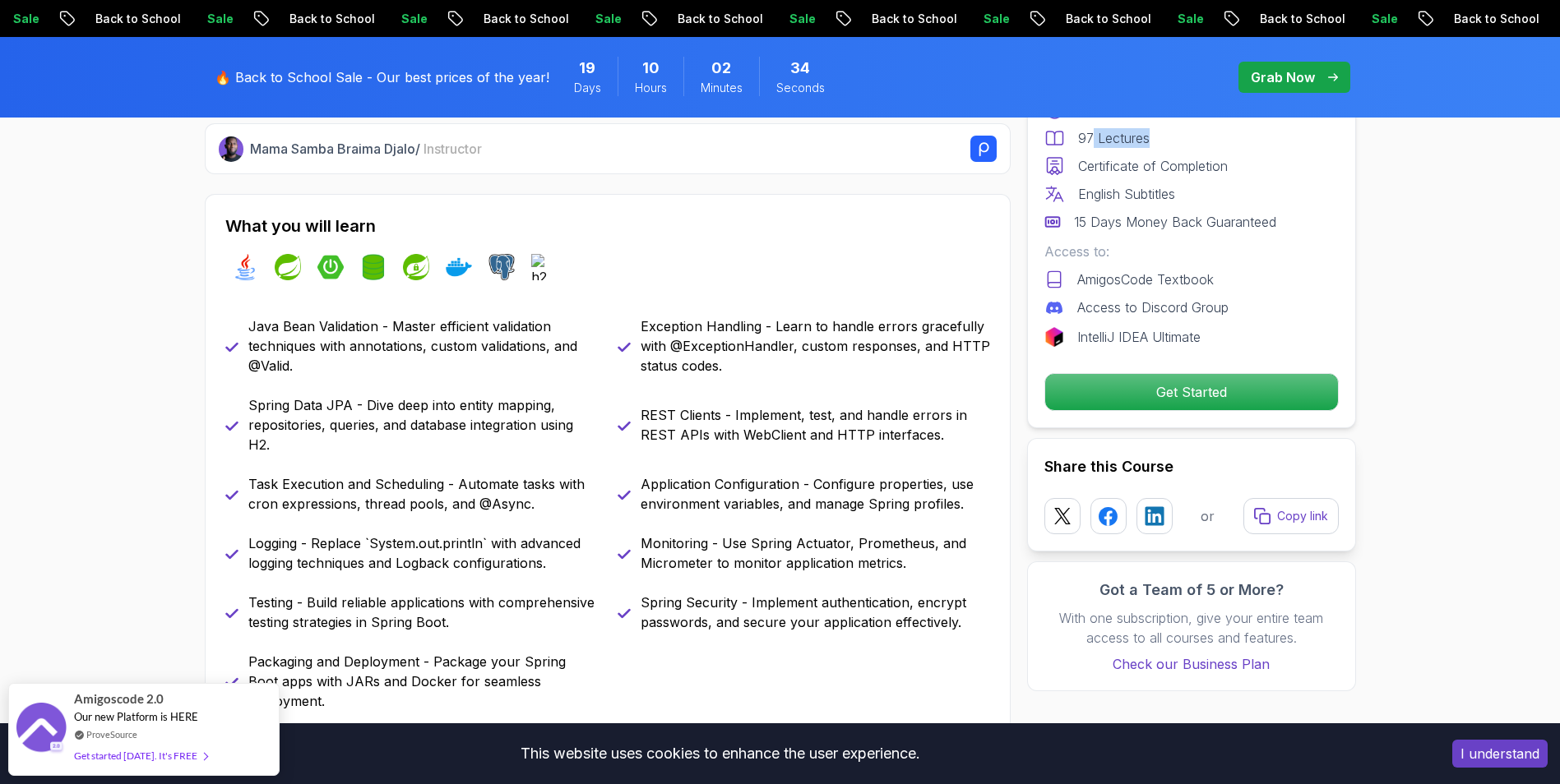
scroll to position [657, 0]
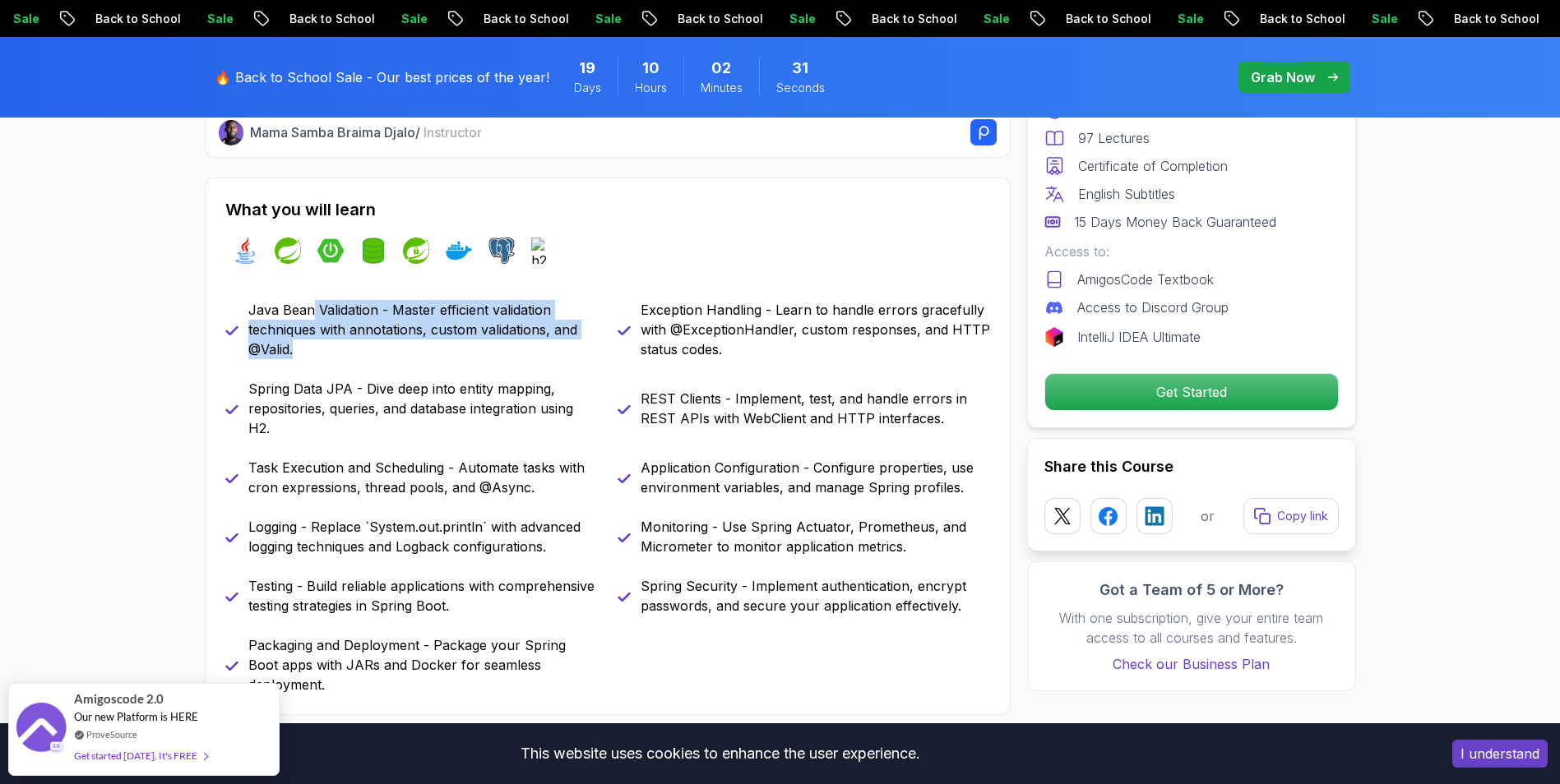
drag, startPoint x: 313, startPoint y: 308, endPoint x: 304, endPoint y: 355, distance: 47.9
click at [304, 355] on p "Java Bean Validation - Master efficient validation techniques with annotations,…" at bounding box center [423, 330] width 349 height 59
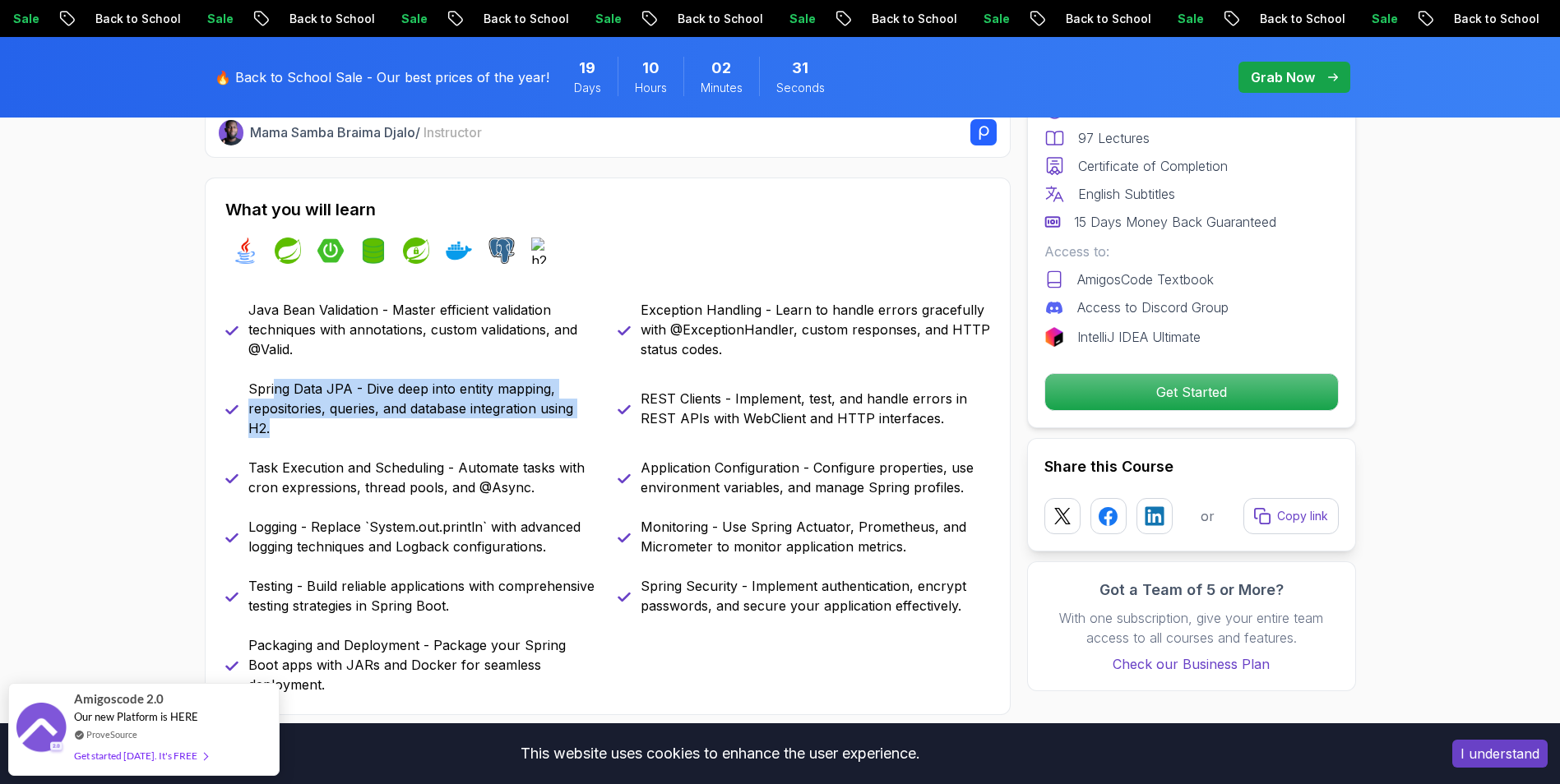
drag, startPoint x: 304, startPoint y: 355, endPoint x: 331, endPoint y: 431, distance: 80.7
click at [331, 431] on p "Spring Data JPA - Dive deep into entity mapping, repositories, queries, and dat…" at bounding box center [423, 408] width 349 height 59
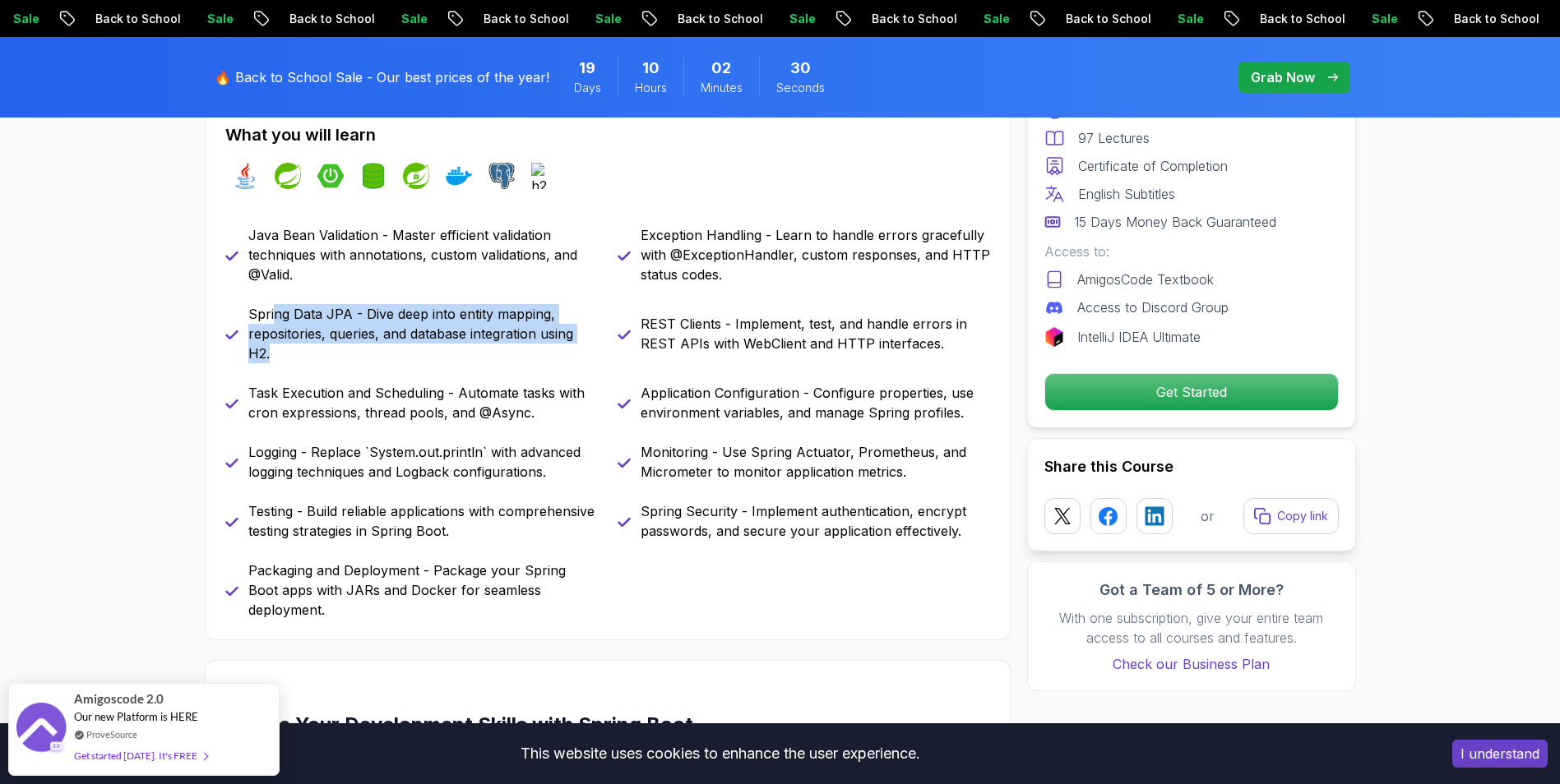
scroll to position [822, 0]
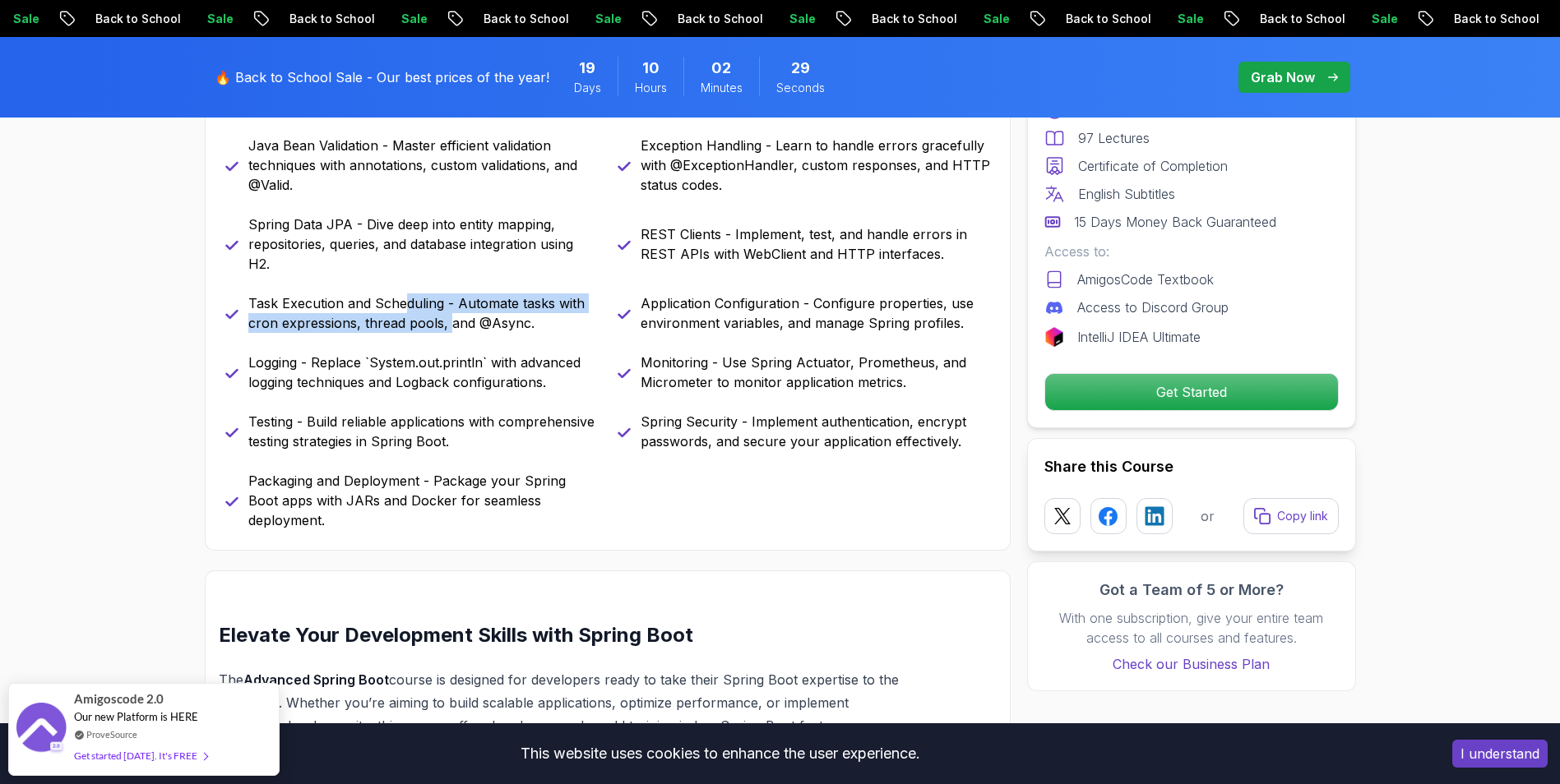
drag, startPoint x: 414, startPoint y: 311, endPoint x: 442, endPoint y: 361, distance: 57.3
click at [442, 361] on div "Java Bean Validation - Master efficient validation techniques with annotations,…" at bounding box center [607, 332] width 765 height 394
drag, startPoint x: 442, startPoint y: 361, endPoint x: 455, endPoint y: 389, distance: 30.9
click at [455, 389] on p "Logging - Replace `System.out.println` with advanced logging techniques and Log…" at bounding box center [423, 372] width 349 height 40
drag, startPoint x: 455, startPoint y: 389, endPoint x: 462, endPoint y: 432, distance: 43.6
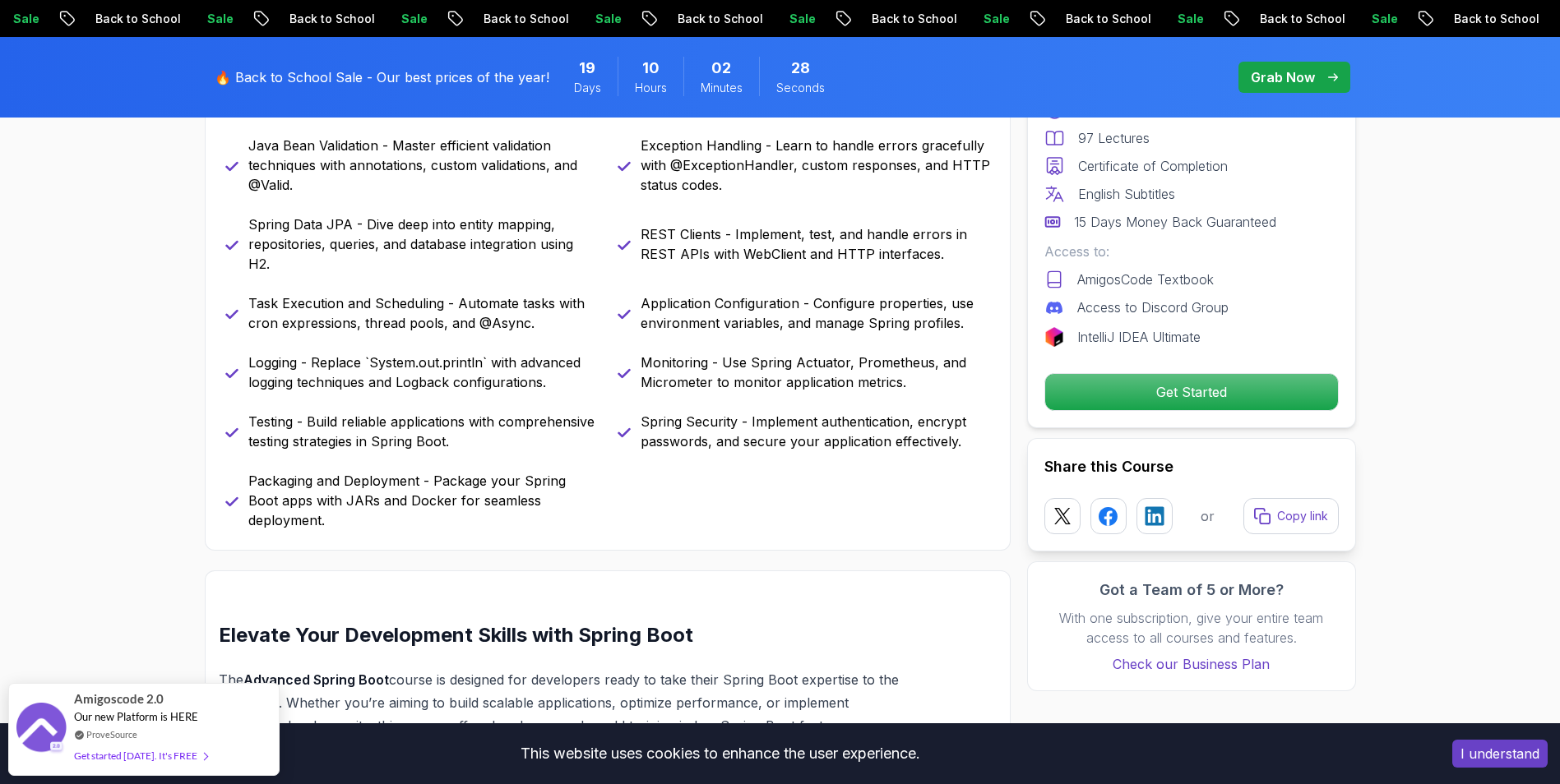
click at [462, 432] on p "Testing - Build reliable applications with comprehensive testing strategies in …" at bounding box center [423, 431] width 349 height 40
drag, startPoint x: 418, startPoint y: 423, endPoint x: 314, endPoint y: 429, distance: 104.2
click at [314, 429] on p "Testing - Build reliable applications with comprehensive testing strategies in …" at bounding box center [423, 431] width 349 height 40
drag, startPoint x: 314, startPoint y: 429, endPoint x: 431, endPoint y: 511, distance: 142.9
click at [431, 511] on div "What you will learn java spring spring-boot spring-data-jpa spring-security doc…" at bounding box center [607, 282] width 806 height 538
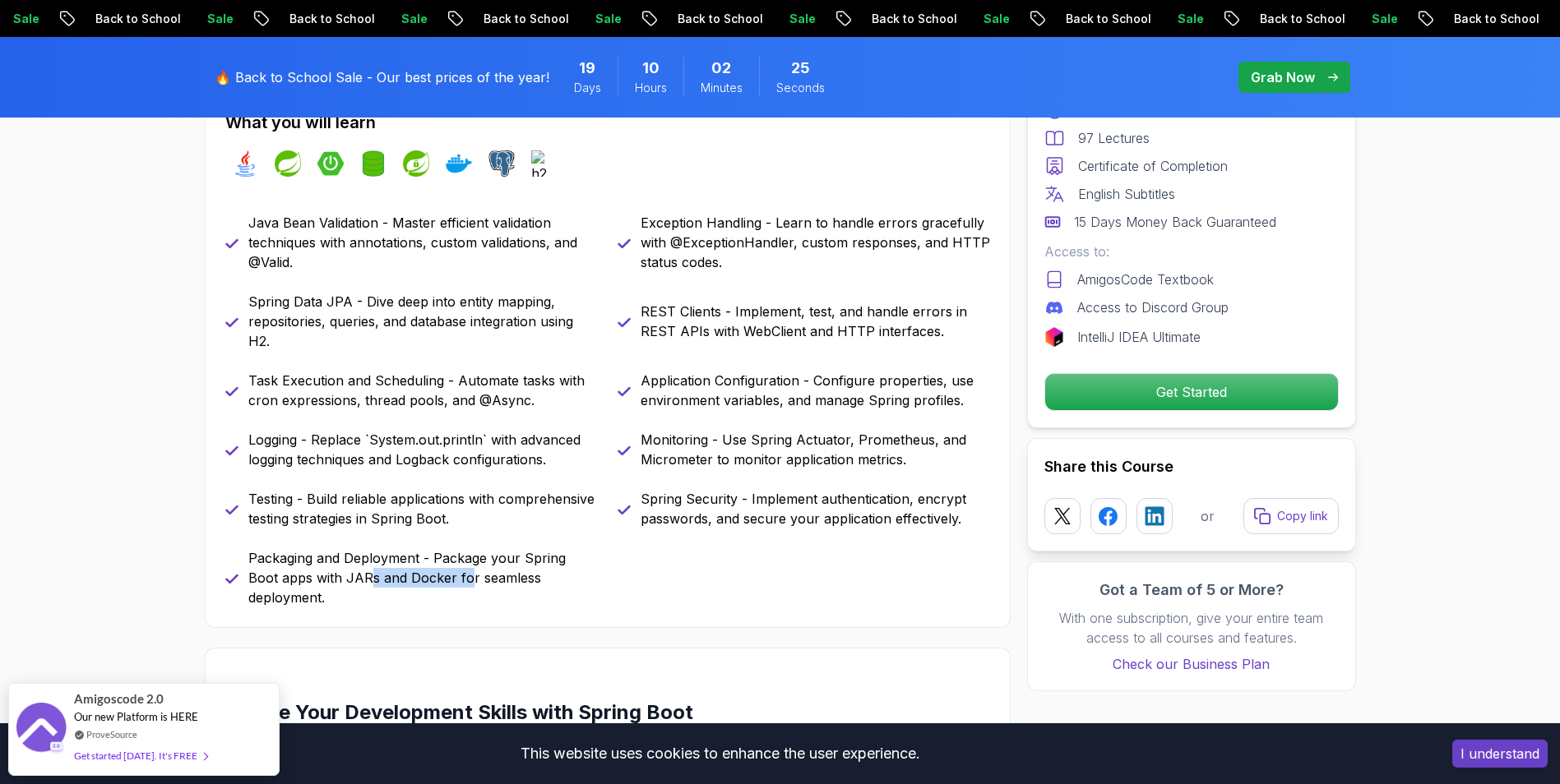
scroll to position [740, 0]
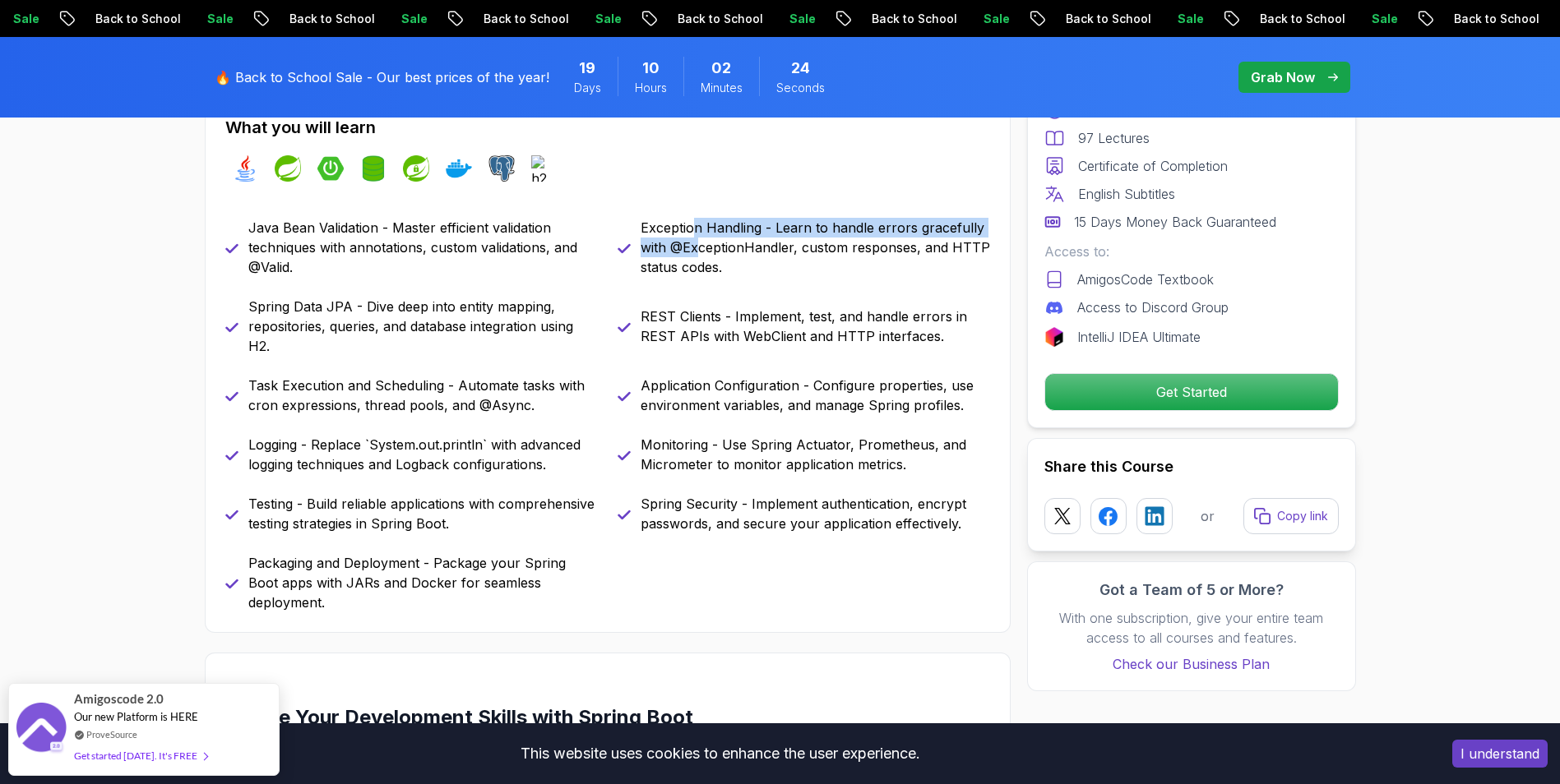
drag, startPoint x: 690, startPoint y: 211, endPoint x: 700, endPoint y: 242, distance: 32.6
click at [700, 242] on div "What you will learn java spring spring-boot spring-data-jpa spring-security doc…" at bounding box center [607, 364] width 806 height 538
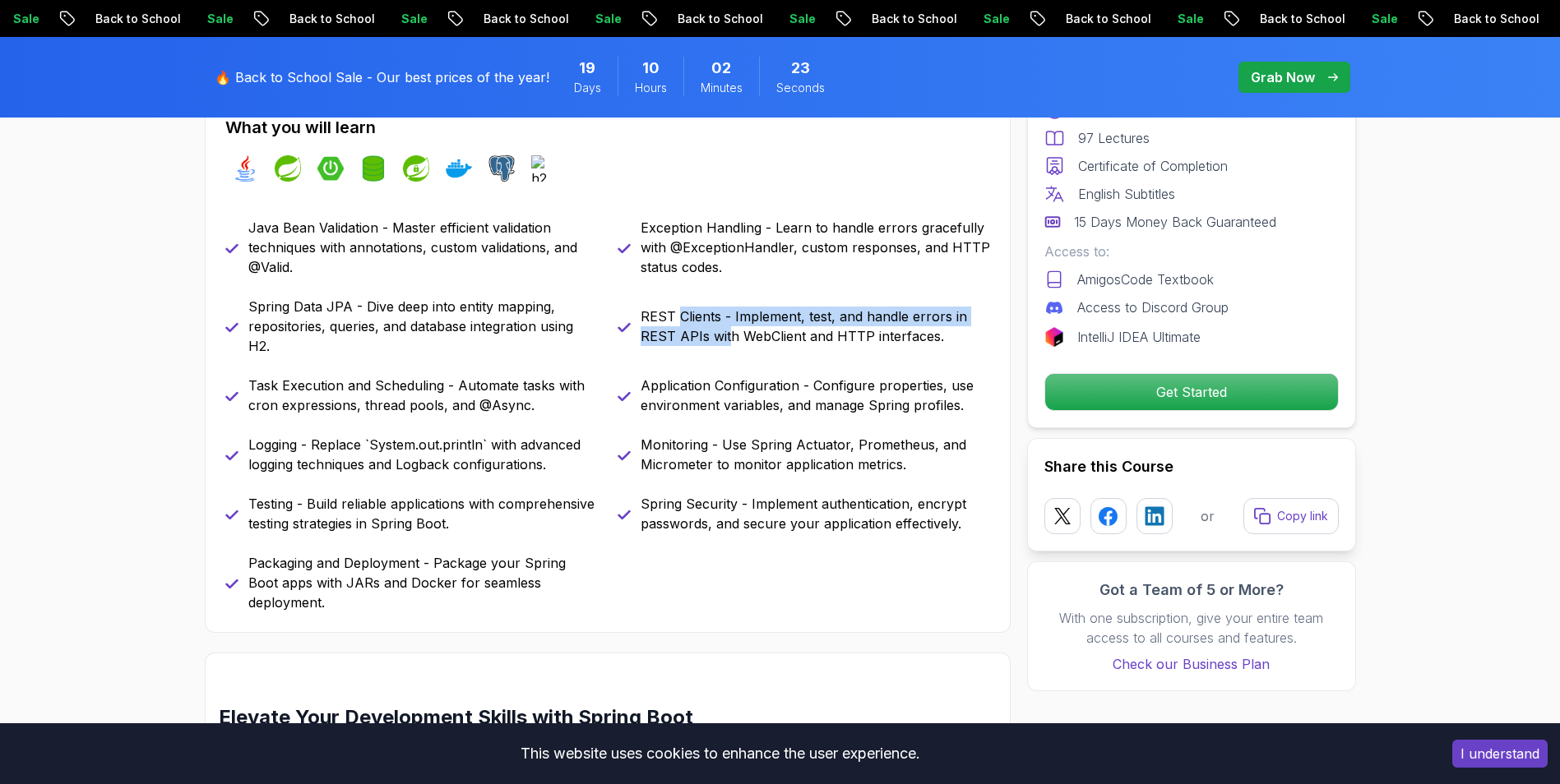
drag, startPoint x: 700, startPoint y: 242, endPoint x: 726, endPoint y: 345, distance: 106.2
click at [726, 345] on p "REST Clients - Implement, test, and handle errors in REST APIs with WebClient a…" at bounding box center [815, 326] width 349 height 40
drag, startPoint x: 726, startPoint y: 345, endPoint x: 748, endPoint y: 418, distance: 76.2
click at [748, 418] on div "Java Bean Validation - Master efficient validation techniques with annotations,…" at bounding box center [607, 415] width 765 height 394
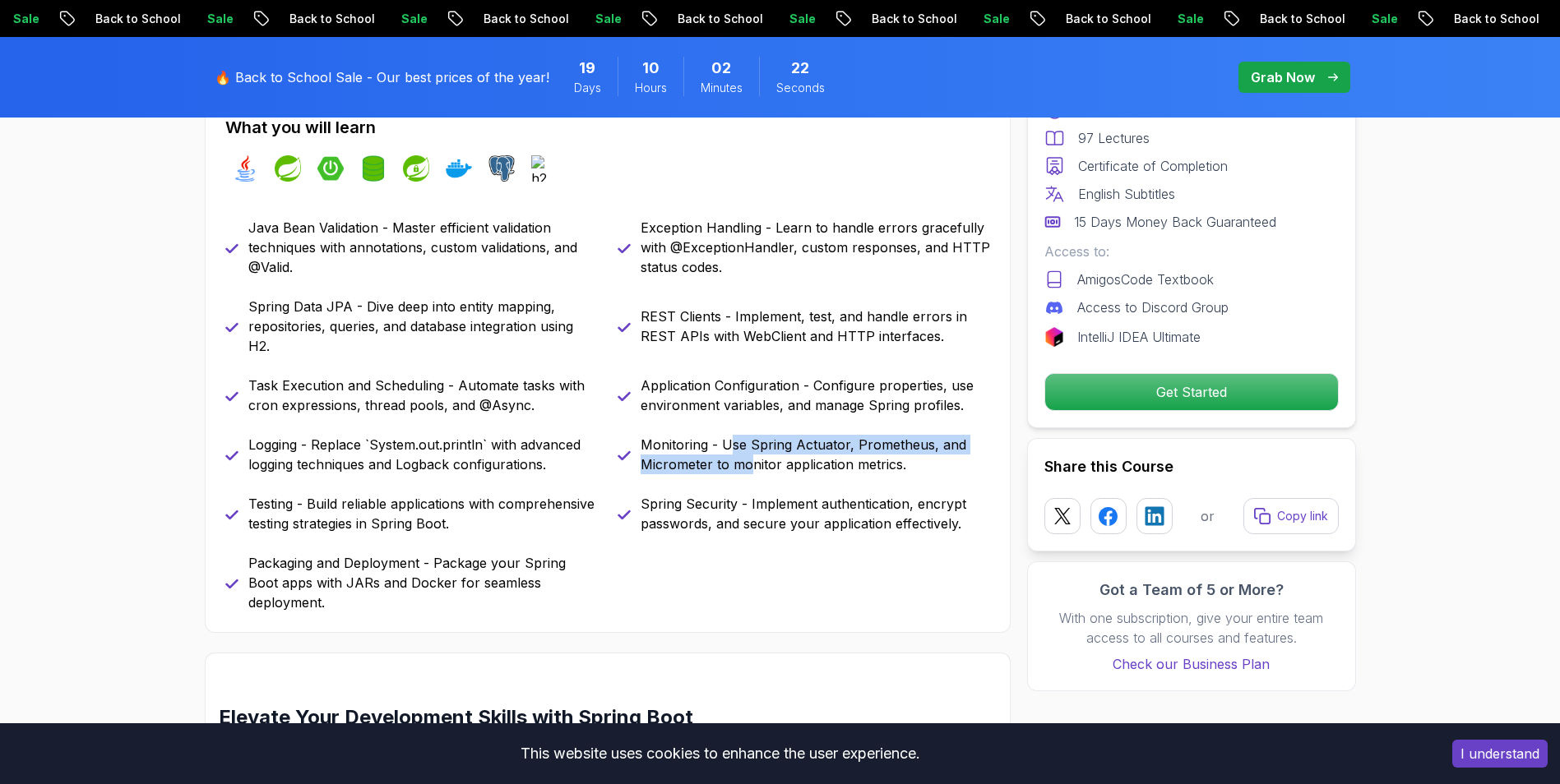
drag, startPoint x: 748, startPoint y: 418, endPoint x: 755, endPoint y: 473, distance: 55.4
click at [755, 473] on p "Monitoring - Use Spring Actuator, Prometheus, and Micrometer to monitor applica…" at bounding box center [815, 454] width 349 height 40
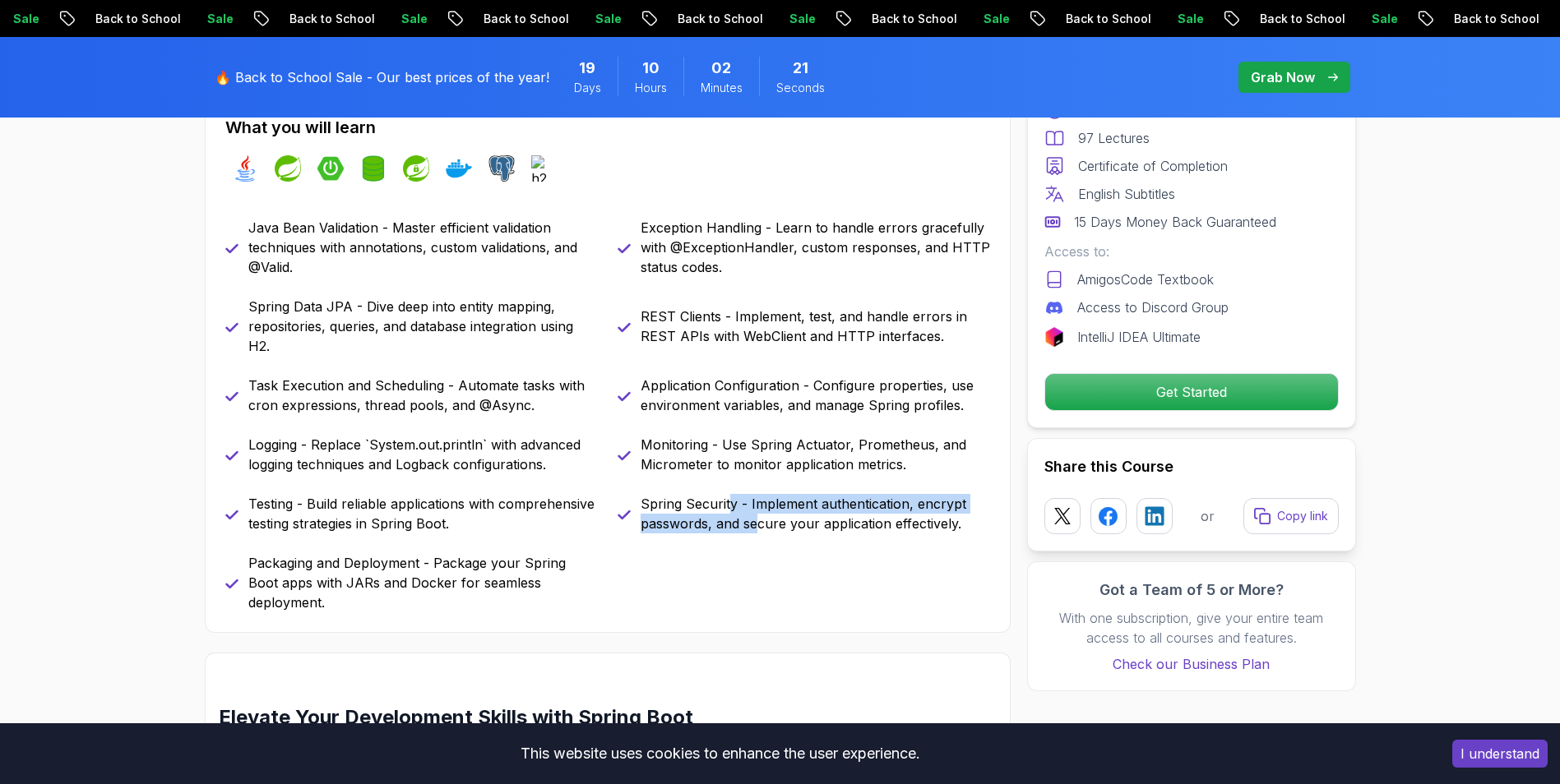
drag, startPoint x: 755, startPoint y: 473, endPoint x: 766, endPoint y: 531, distance: 59.0
click at [766, 531] on p "Spring Security - Implement authentication, encrypt passwords, and secure your …" at bounding box center [815, 514] width 349 height 40
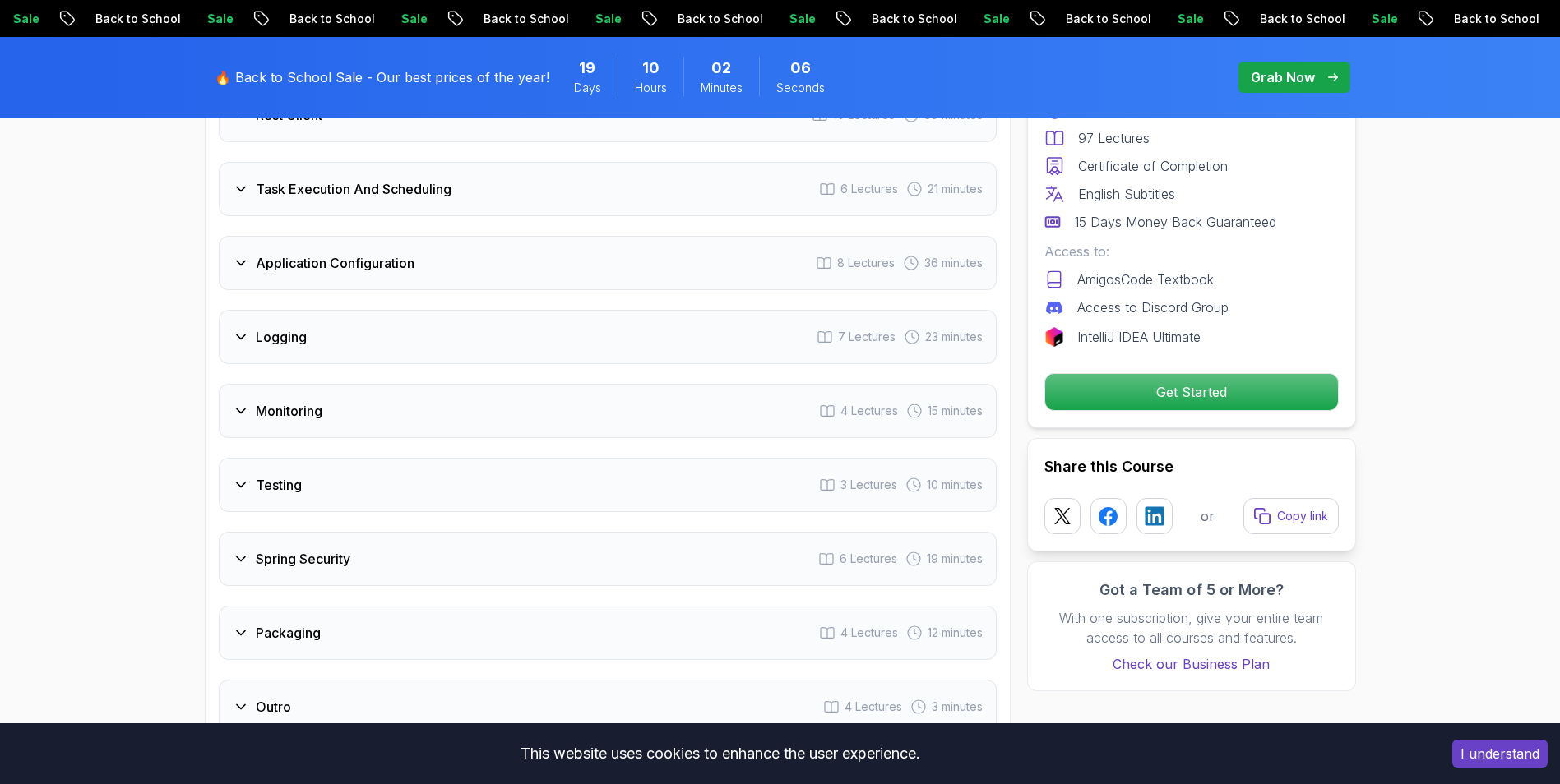
scroll to position [2630, 0]
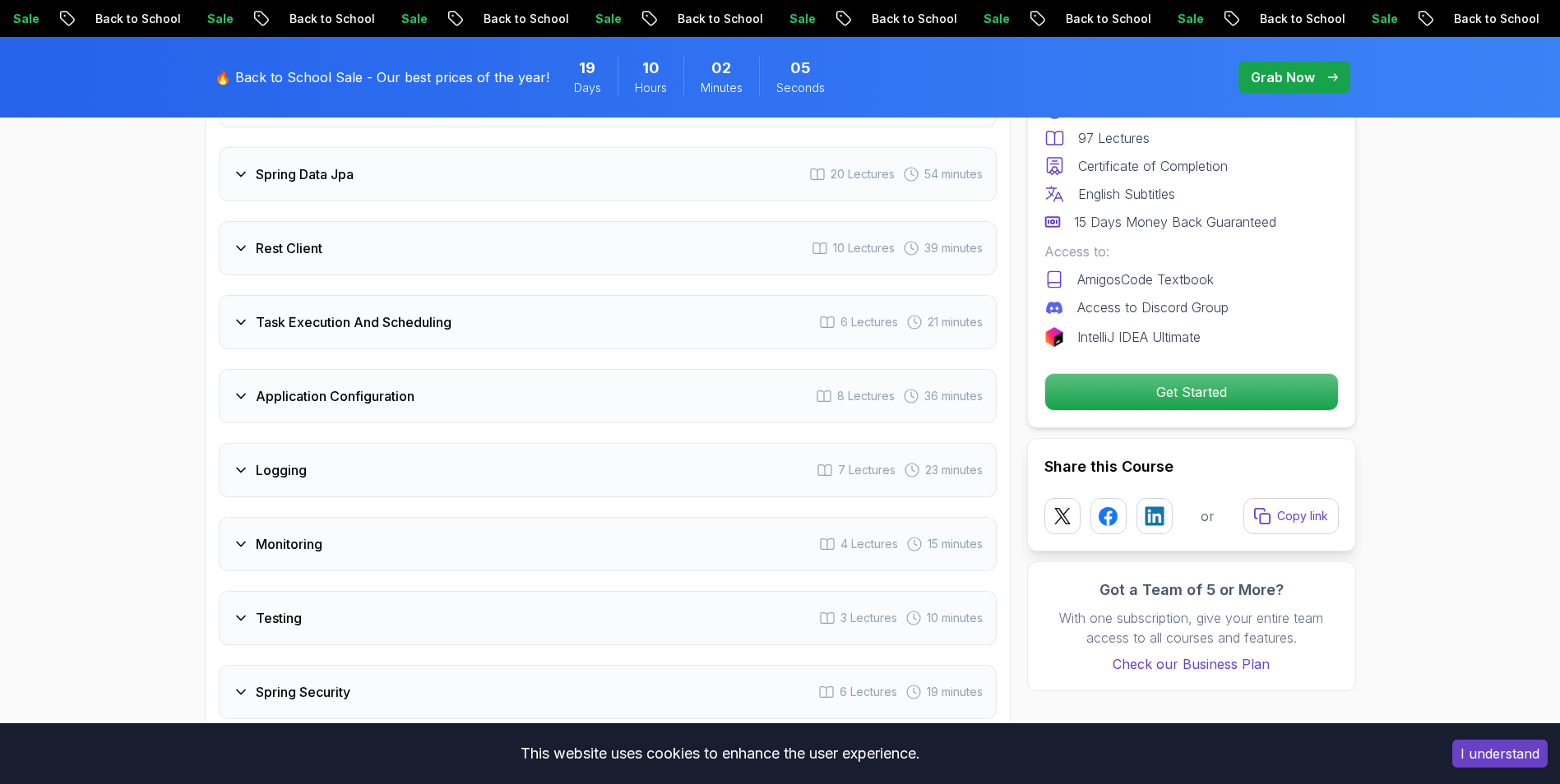
click at [246, 536] on icon at bounding box center [241, 544] width 17 height 17
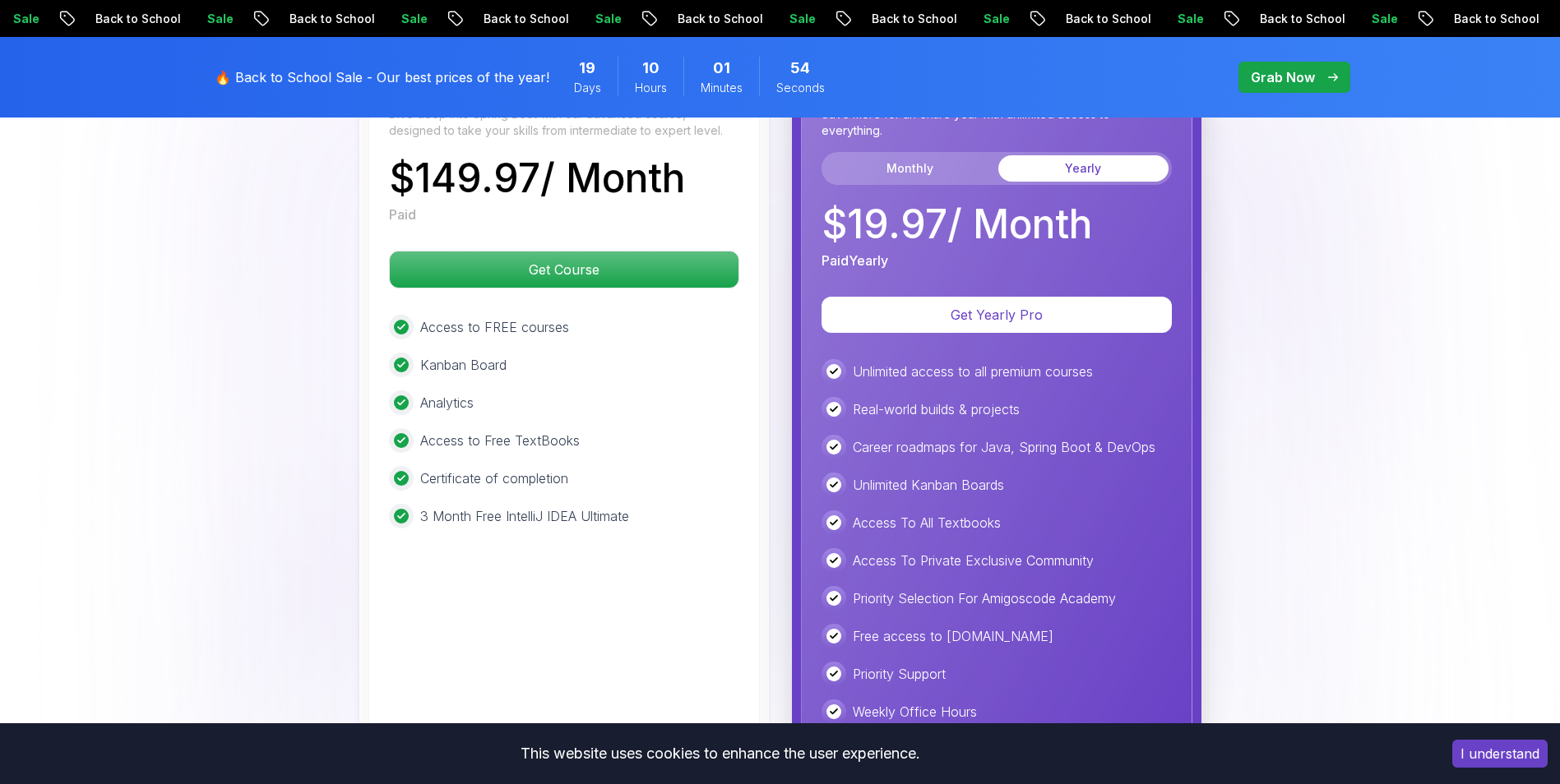
scroll to position [3909, 0]
